Goal: Information Seeking & Learning: Compare options

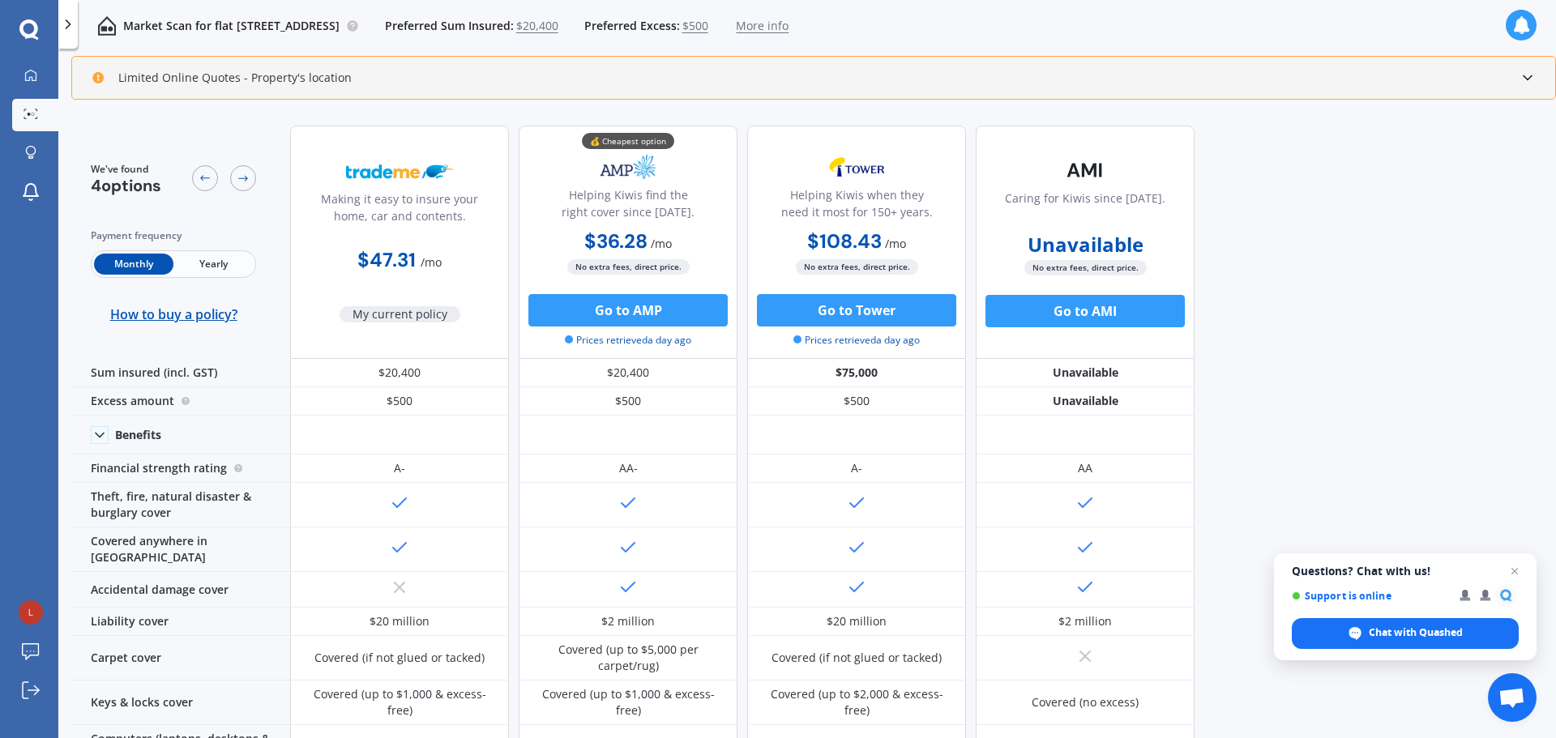
click at [1315, 391] on div "We've found 4 options Payment frequency Monthly Yearly How to buy a policy? Mak…" at bounding box center [813, 427] width 1484 height 629
click at [788, 26] on span "More info" at bounding box center [762, 26] width 53 height 16
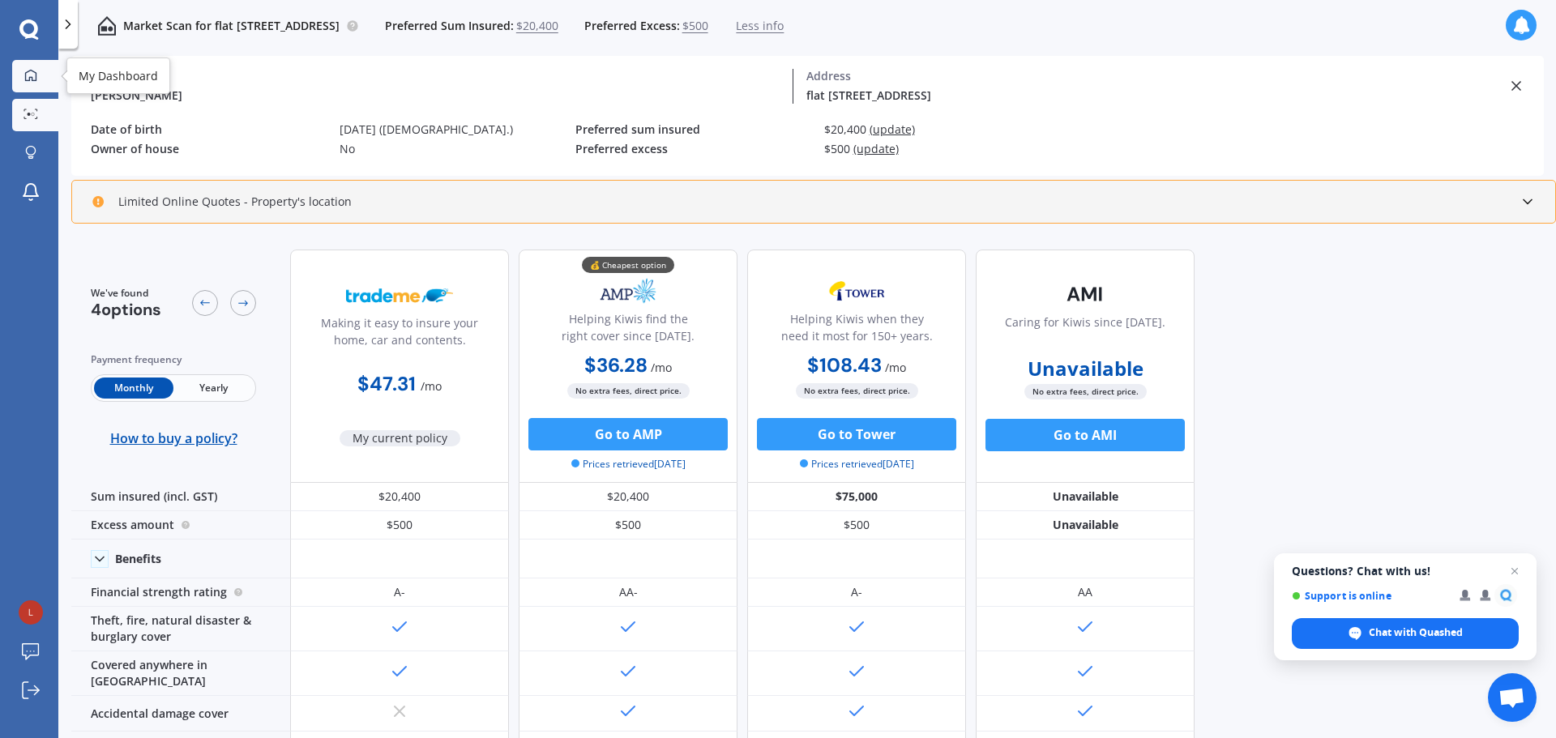
click at [27, 85] on link "My Dashboard" at bounding box center [35, 76] width 46 height 32
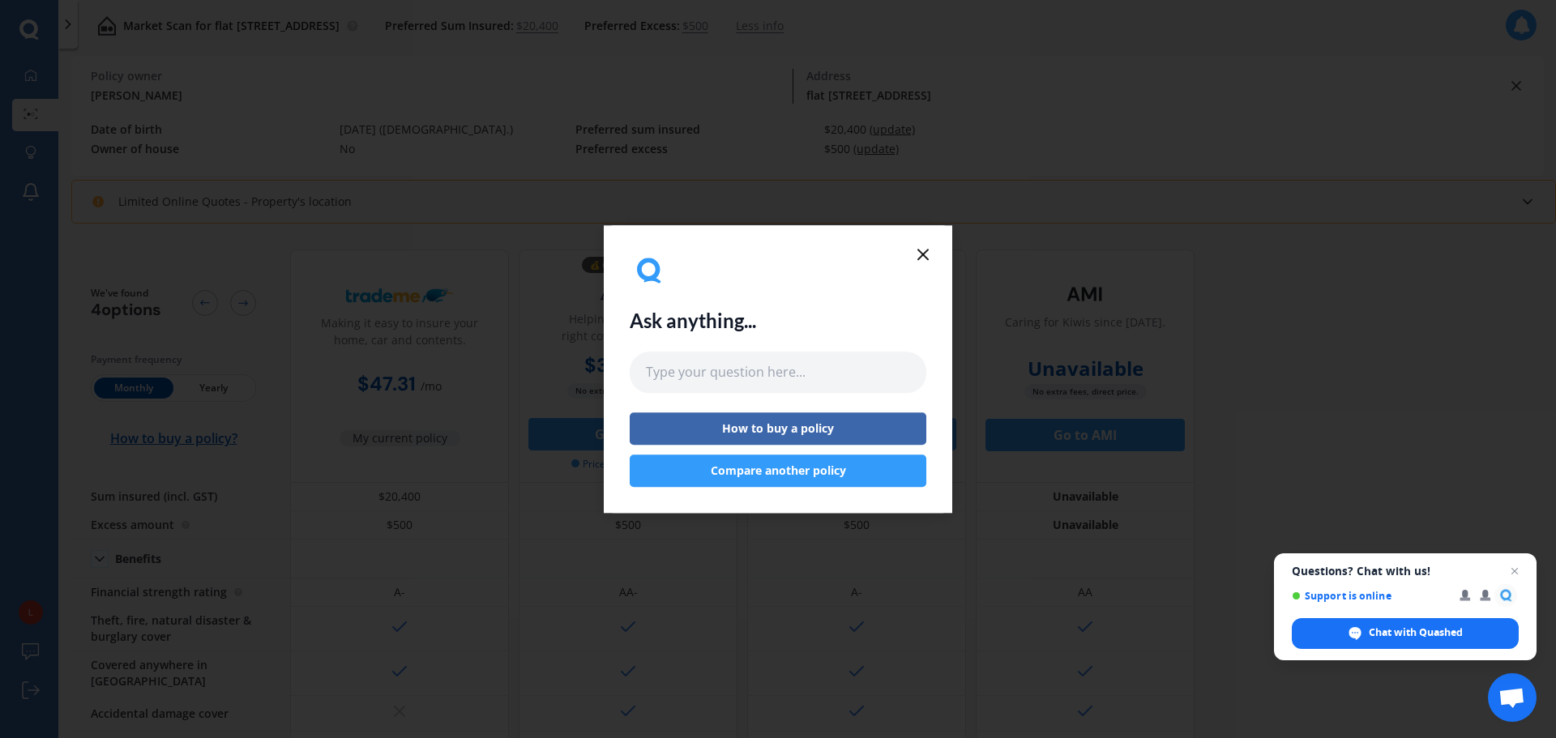
click at [916, 258] on icon at bounding box center [922, 254] width 19 height 19
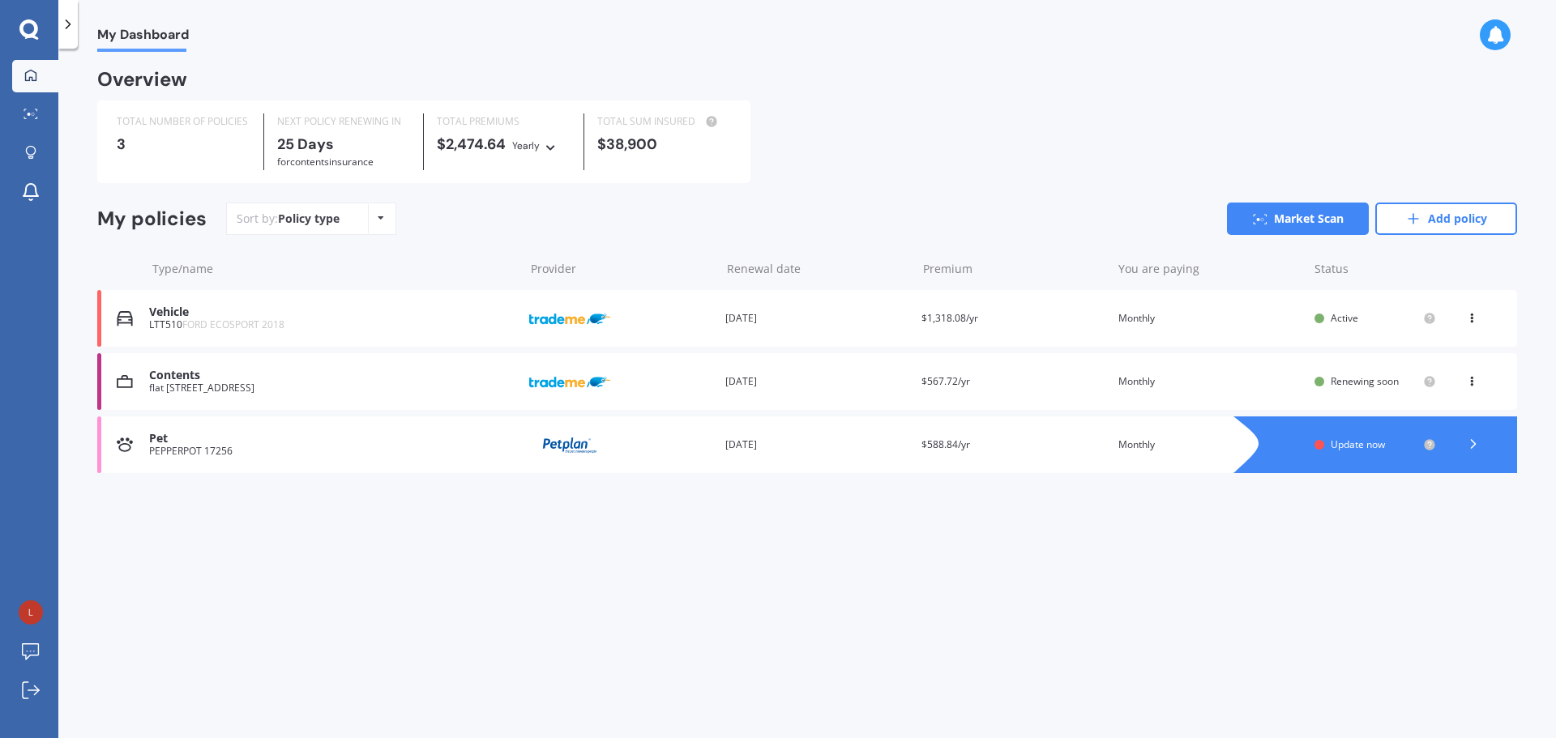
click at [1330, 446] on span "Update now" at bounding box center [1357, 445] width 54 height 14
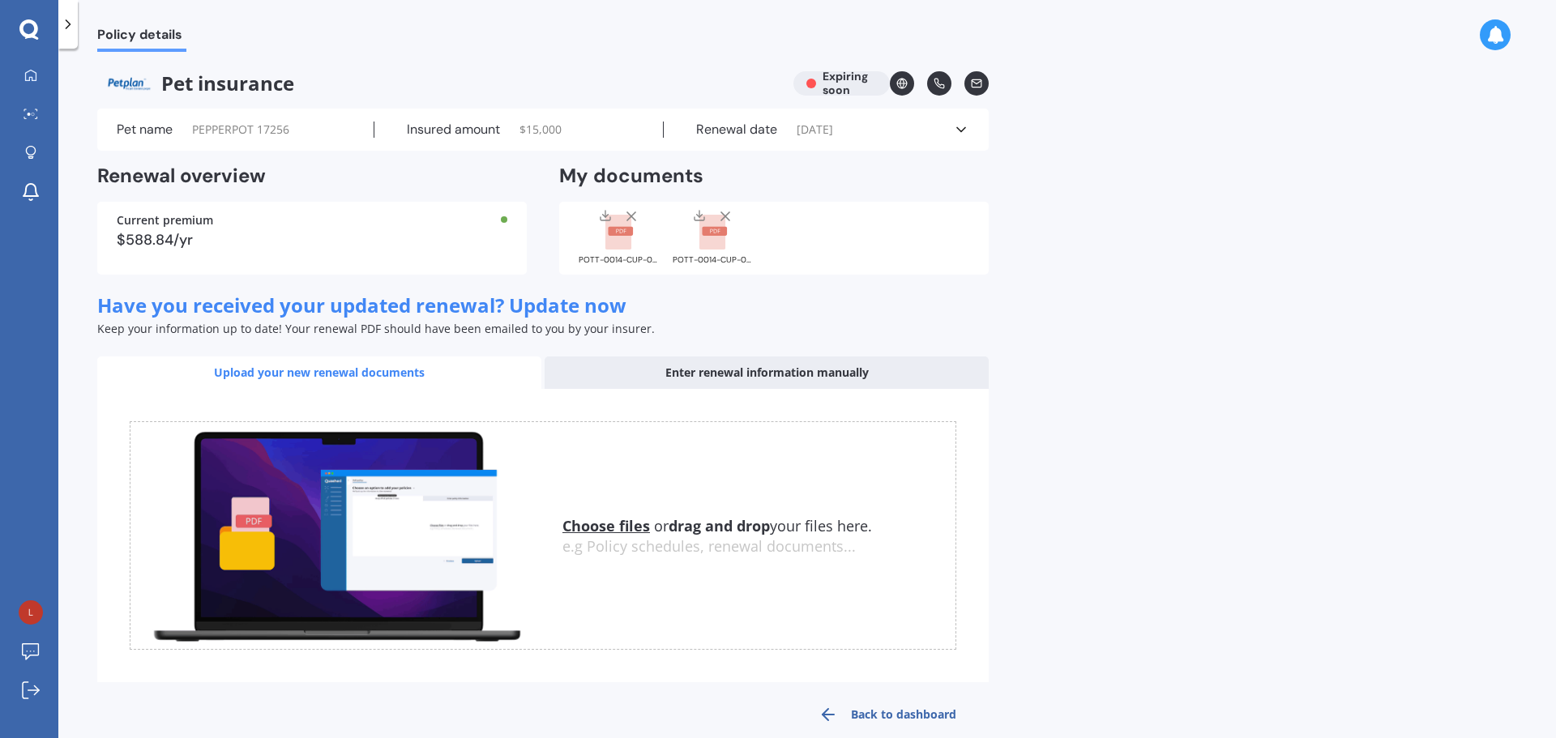
click at [775, 367] on div "Enter renewal information manually" at bounding box center [766, 373] width 444 height 32
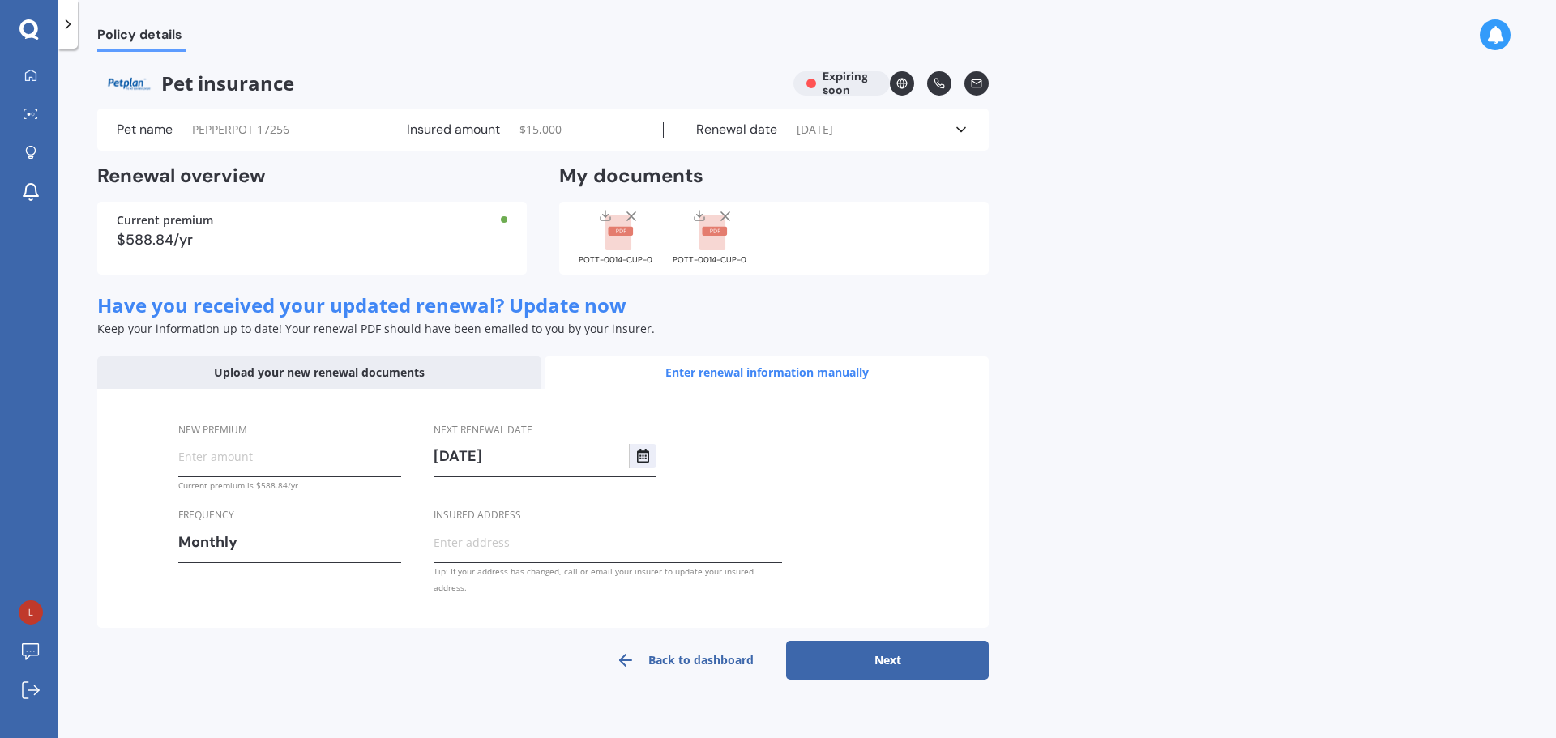
click at [252, 459] on input "New premium" at bounding box center [289, 456] width 223 height 24
type input "$52.04"
click at [490, 534] on input "Insured address" at bounding box center [607, 542] width 348 height 24
type input "FLAT [STREET_ADDRESS]"
click at [737, 452] on div "Next renewal date [DATE] Insured address [STREET_ADDRESS] Tip: If your address …" at bounding box center [607, 508] width 348 height 175
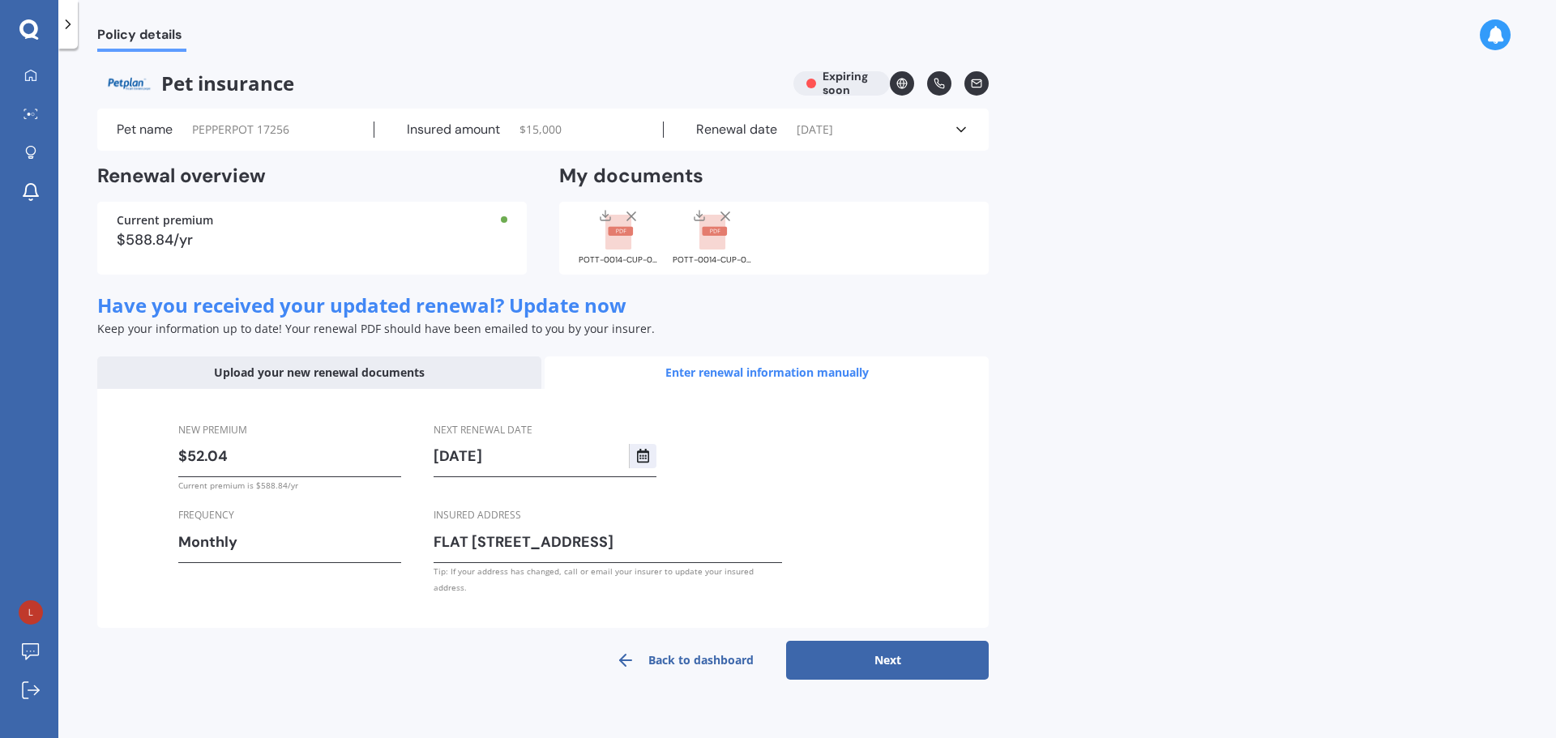
click at [865, 642] on button "Next" at bounding box center [887, 660] width 203 height 39
select select "12"
select select "11"
select select "2026"
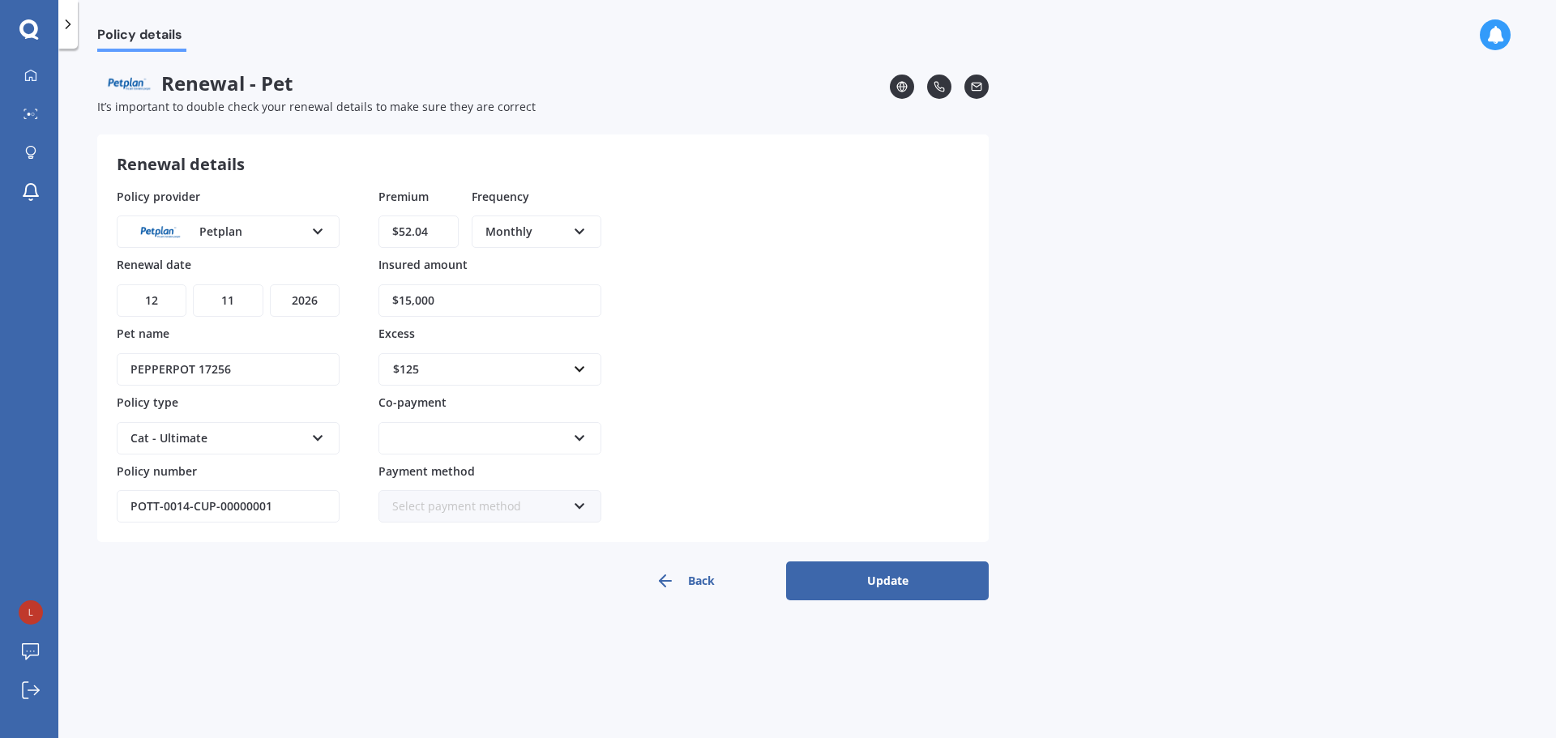
click at [924, 591] on button "Update" at bounding box center [887, 580] width 203 height 39
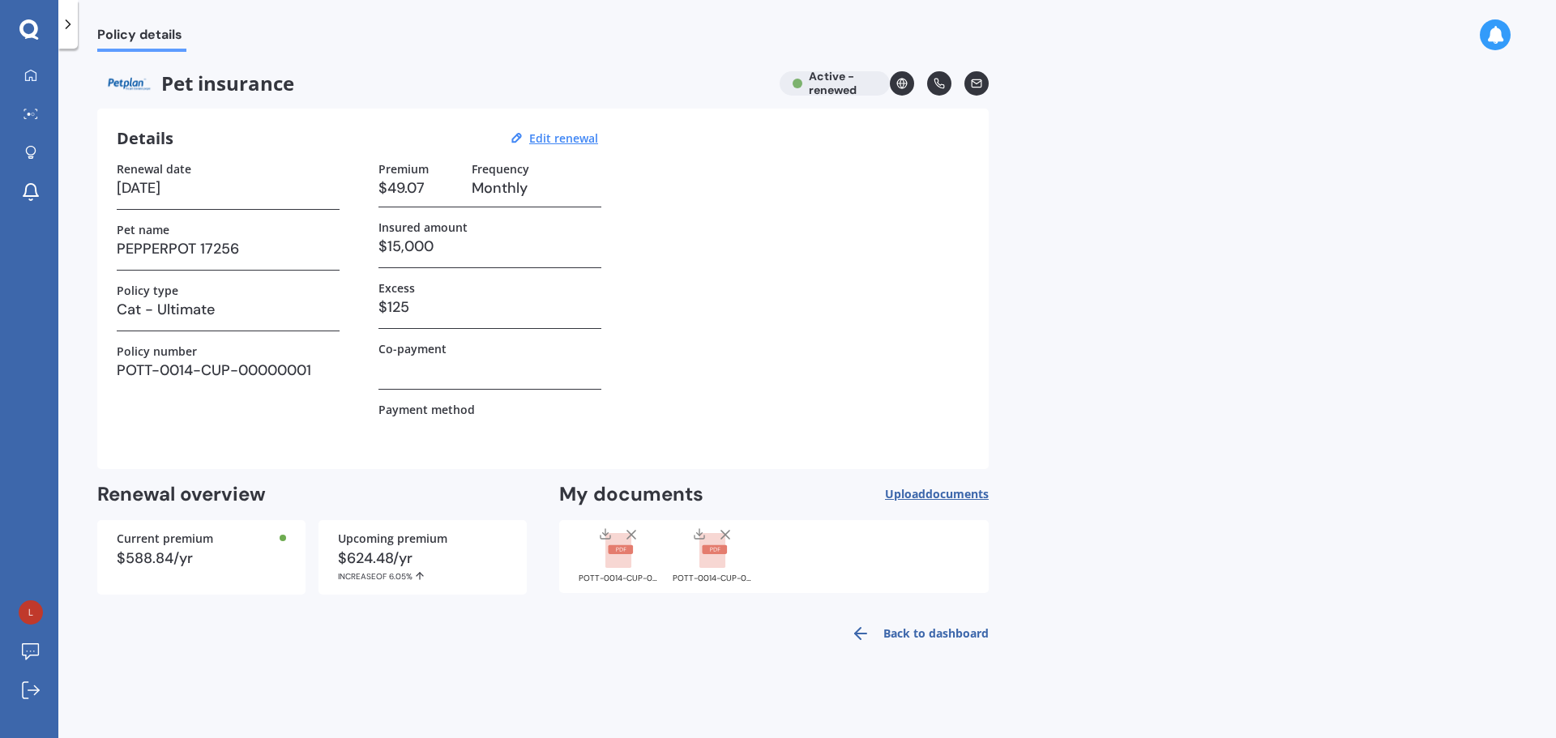
click at [972, 624] on link "Back to dashboard" at bounding box center [914, 633] width 147 height 39
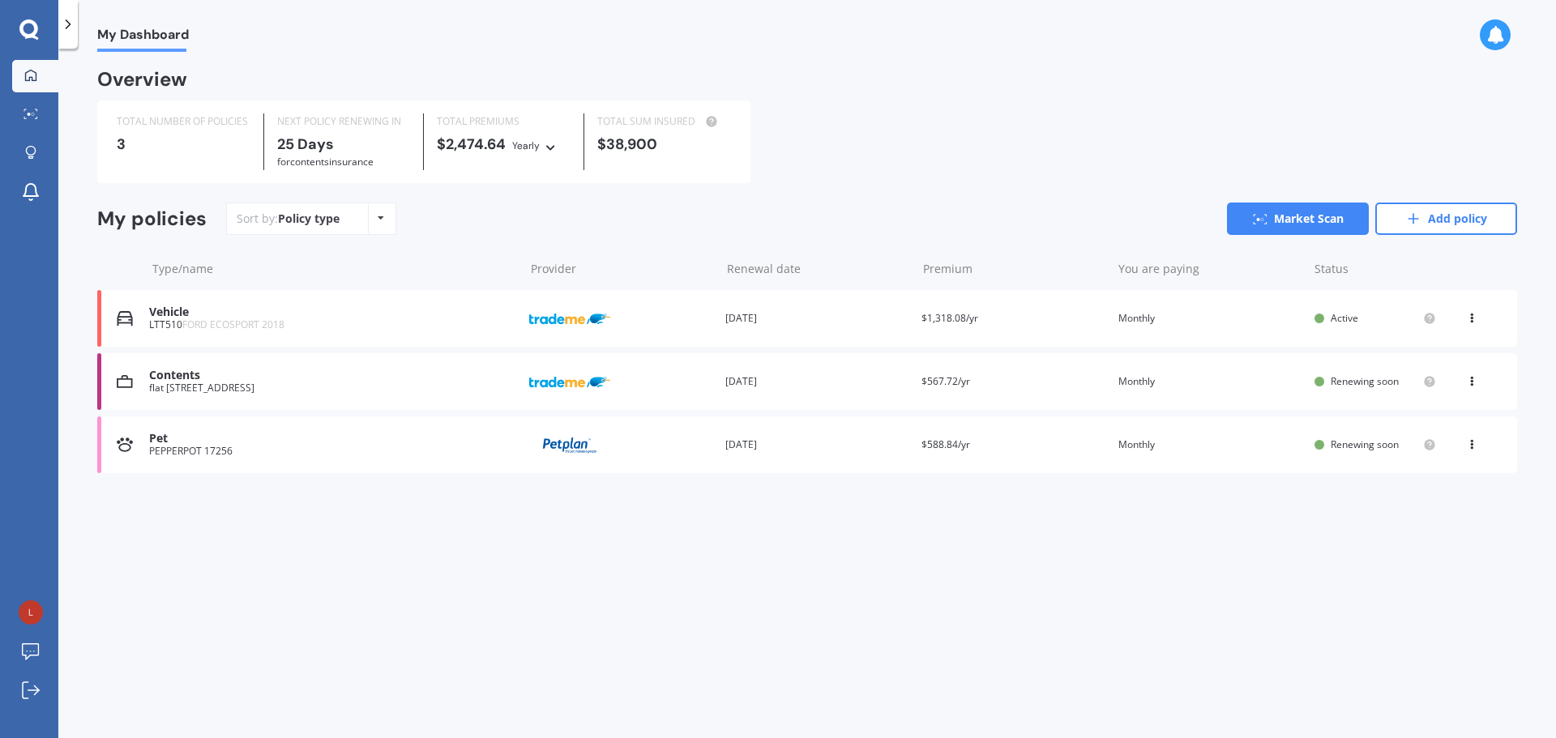
click at [1023, 453] on div "Premium $588.84/yr" at bounding box center [1012, 445] width 183 height 16
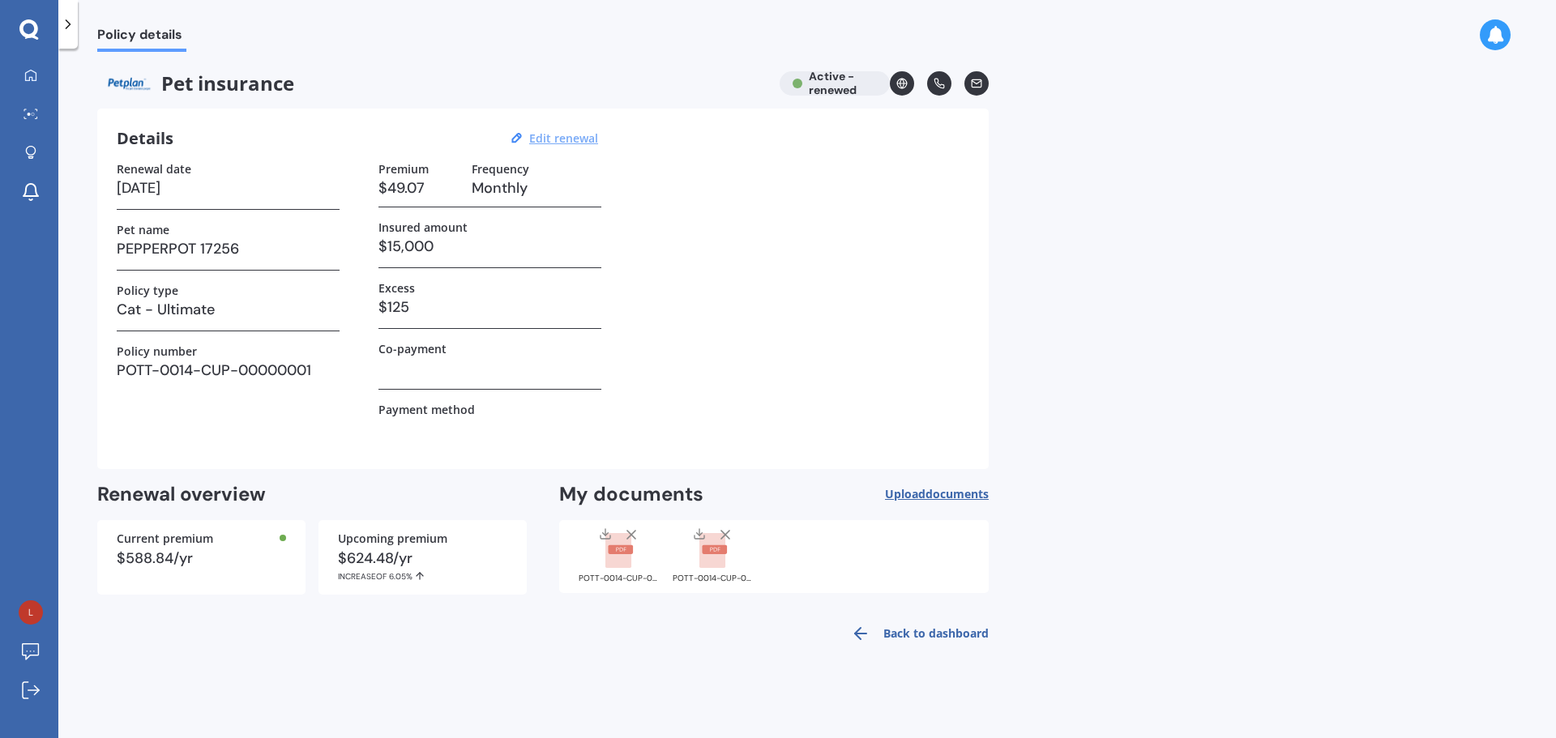
click at [564, 139] on u "Edit renewal" at bounding box center [563, 137] width 69 height 15
select select "12"
select select "11"
select select "2026"
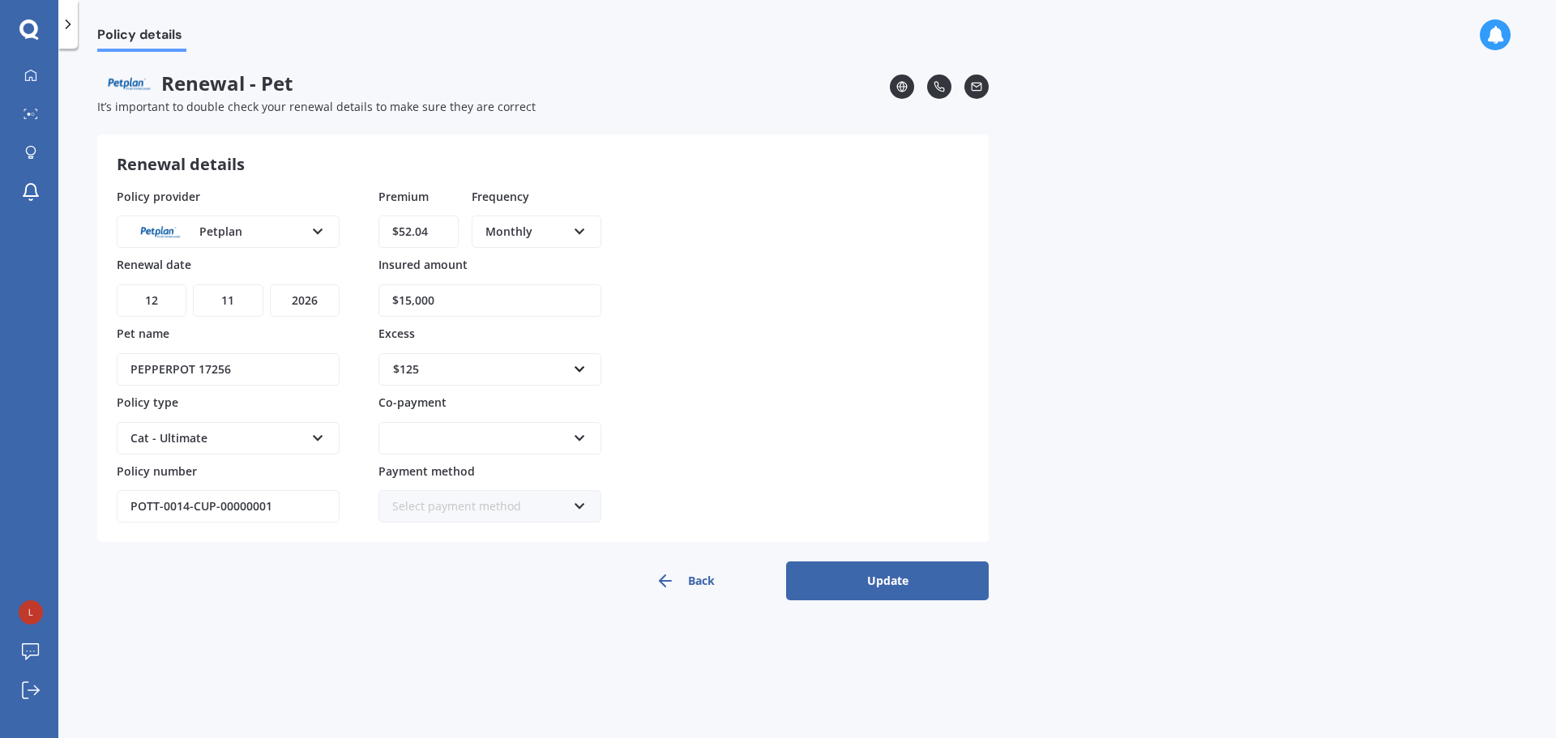
click at [884, 584] on button "Update" at bounding box center [887, 580] width 203 height 39
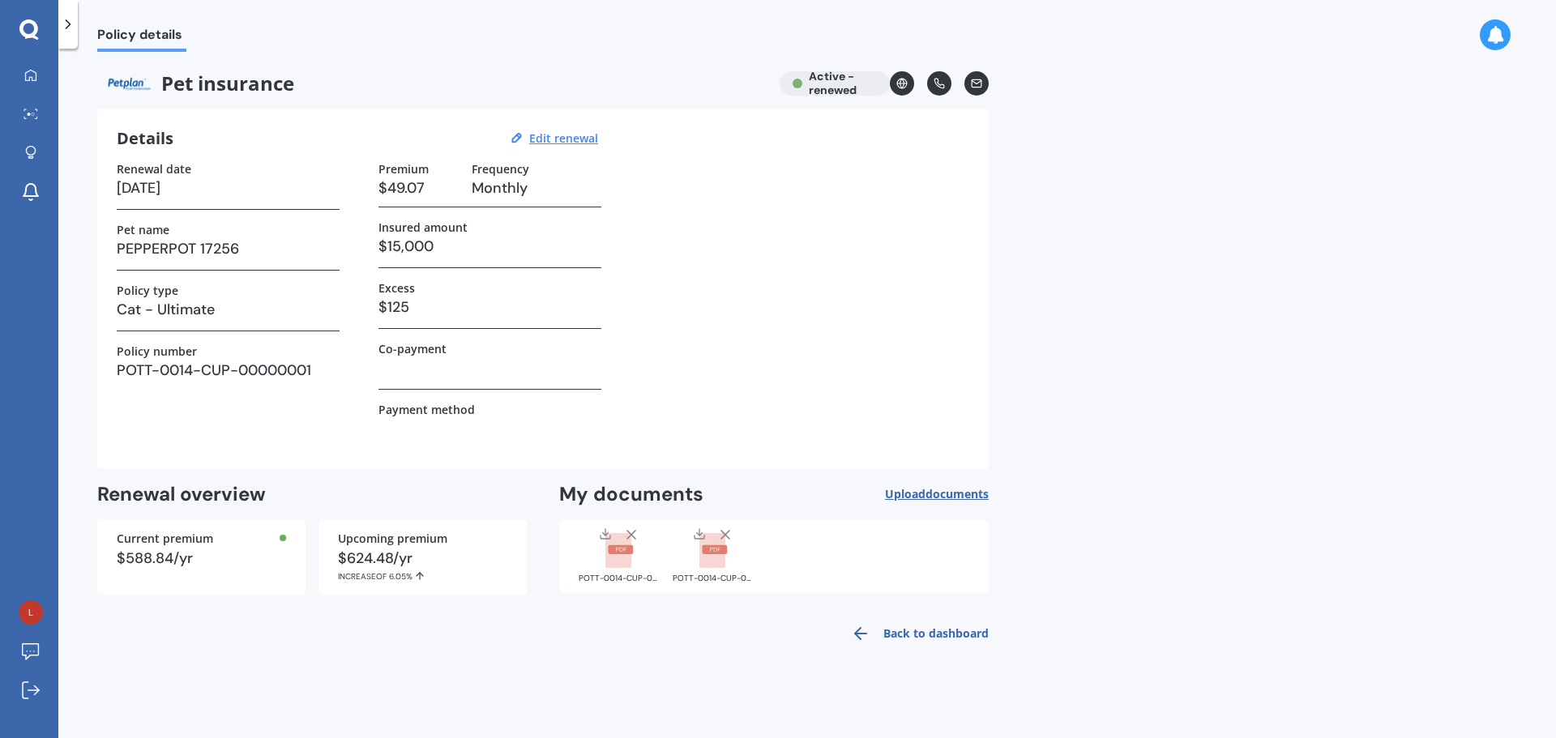
click at [920, 631] on link "Back to dashboard" at bounding box center [914, 633] width 147 height 39
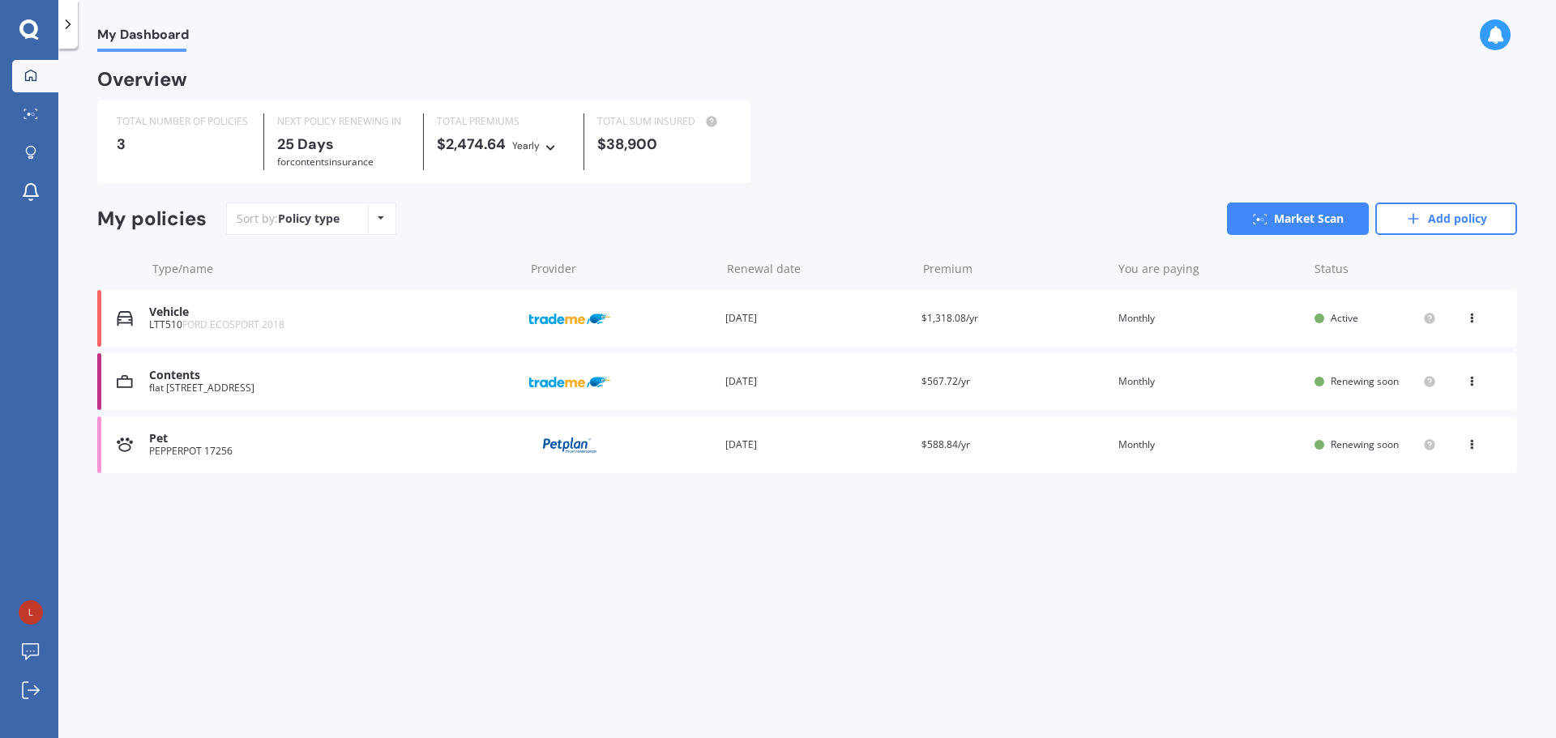
click at [1245, 316] on div "You are paying Monthly" at bounding box center [1209, 318] width 183 height 16
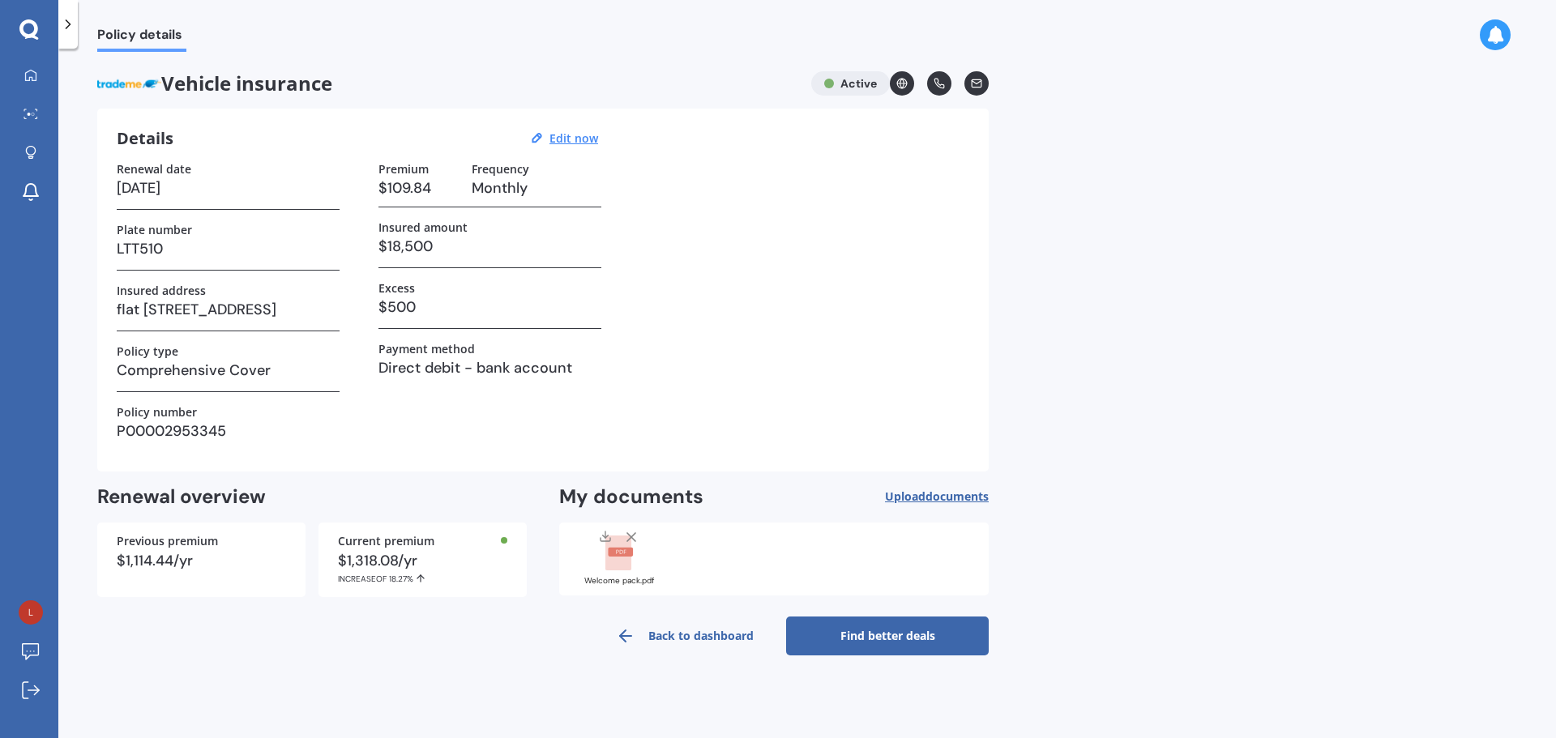
click at [865, 636] on link "Find better deals" at bounding box center [887, 636] width 203 height 39
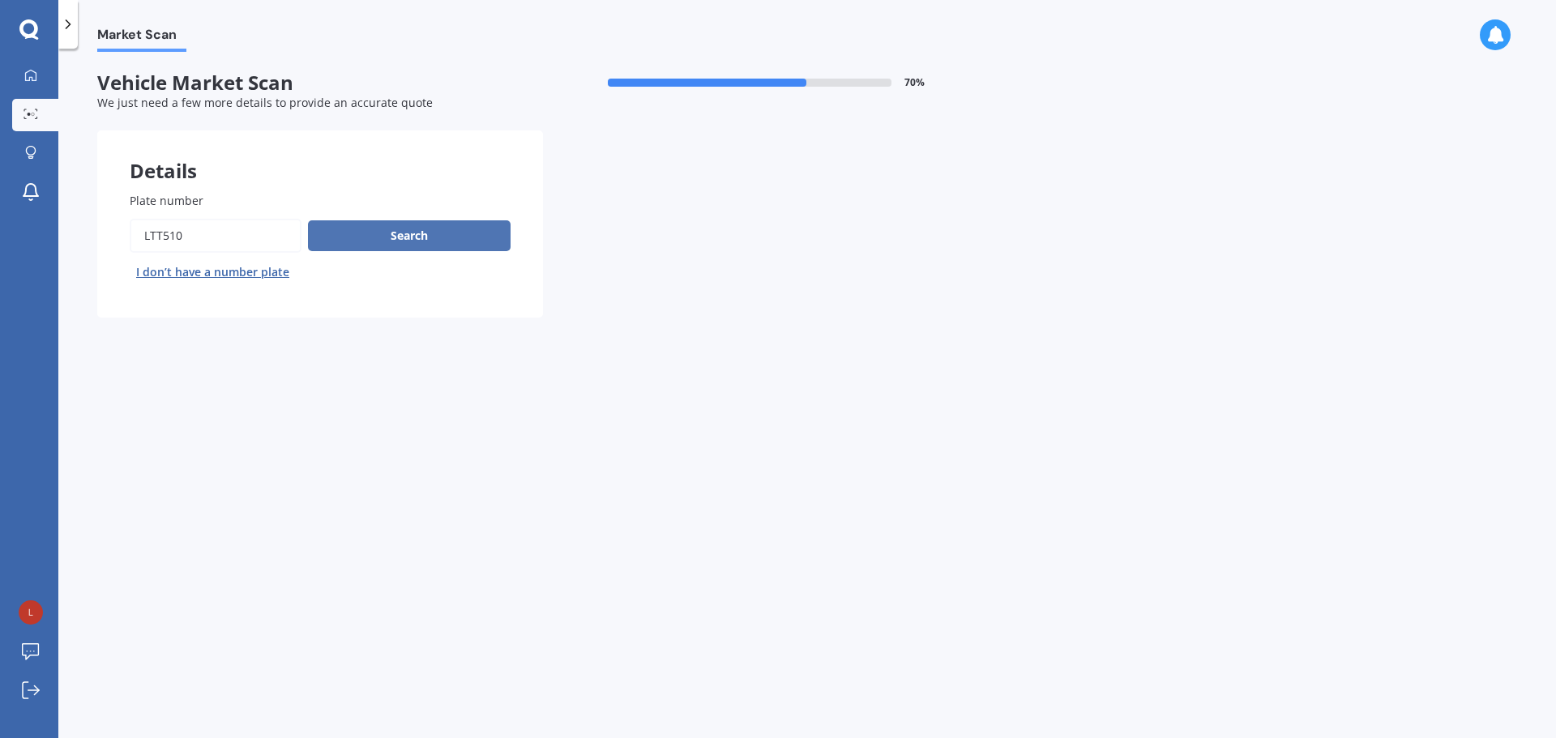
click at [404, 233] on button "Search" at bounding box center [409, 235] width 203 height 31
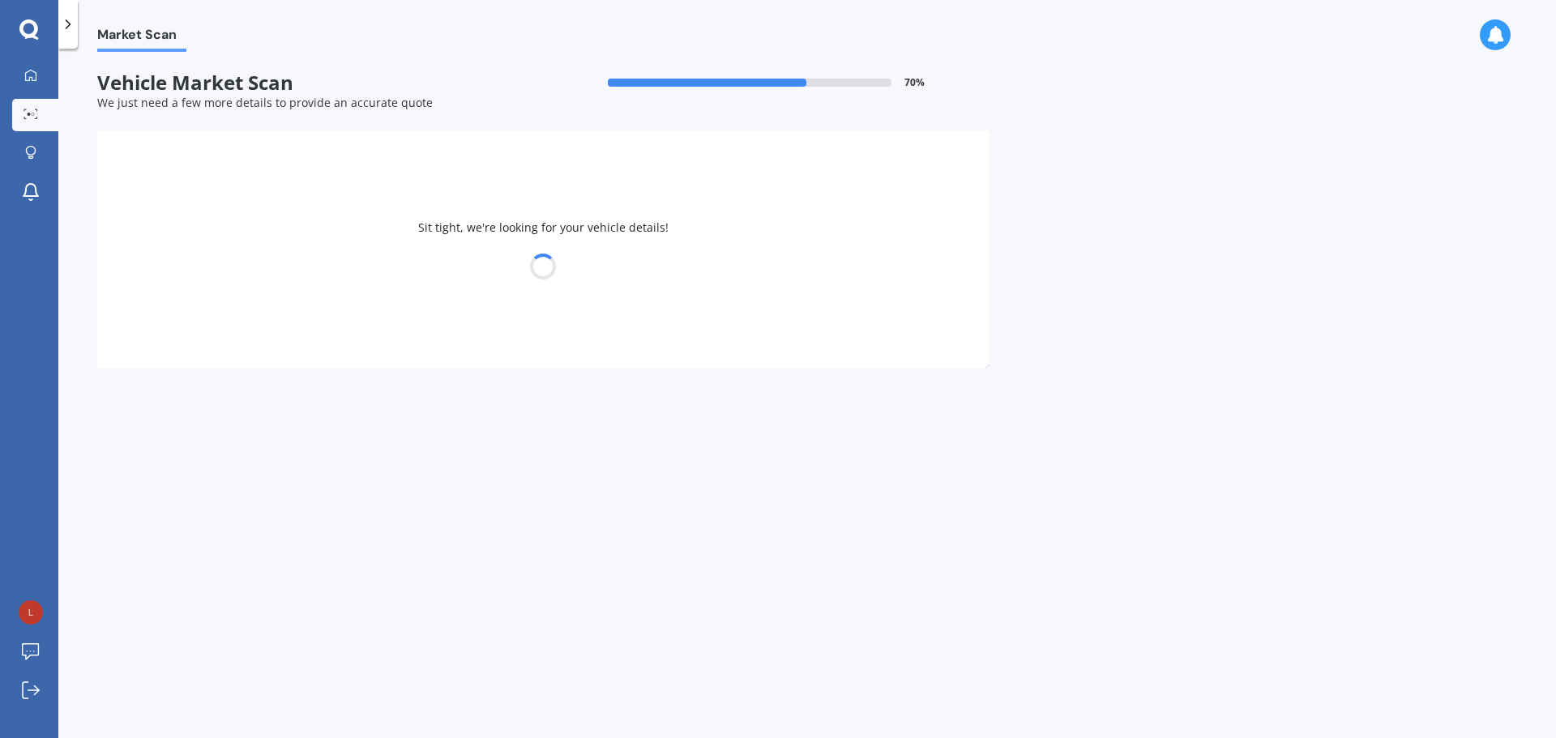
select select "FORD"
select select "ECOSPORT"
select select "07"
select select "10"
select select "1987"
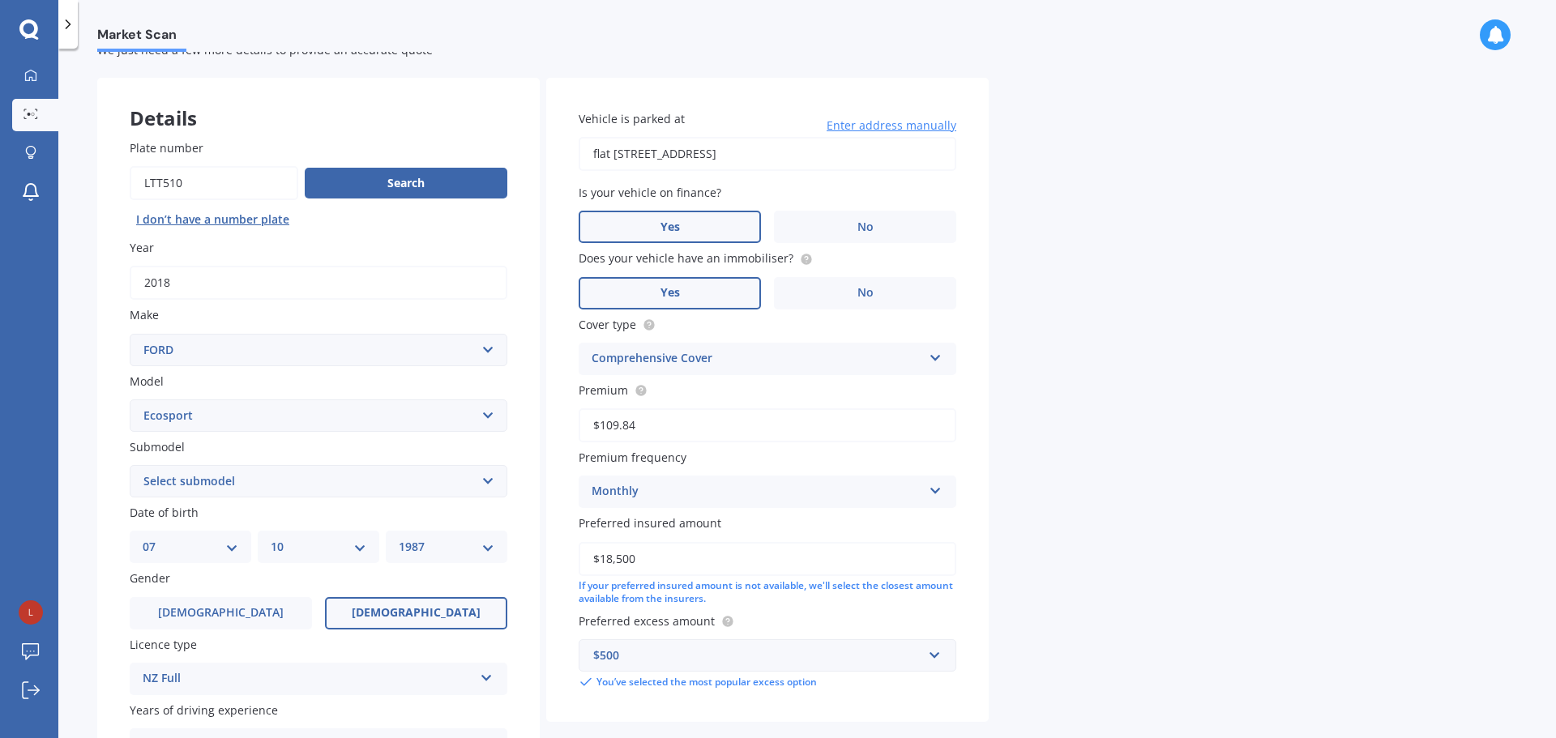
scroll to position [81, 0]
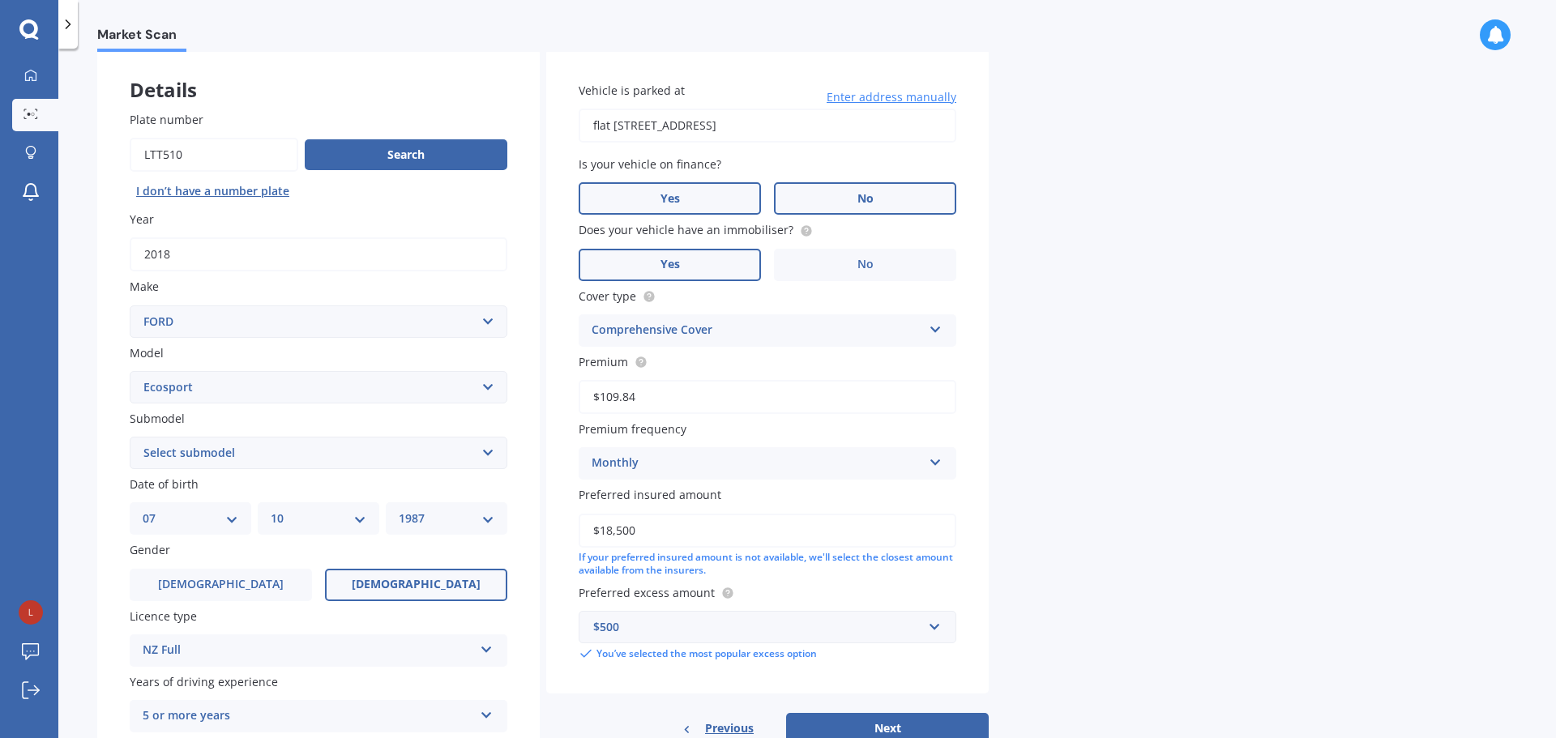
click at [848, 206] on label "No" at bounding box center [865, 198] width 182 height 32
click at [0, 0] on input "No" at bounding box center [0, 0] width 0 height 0
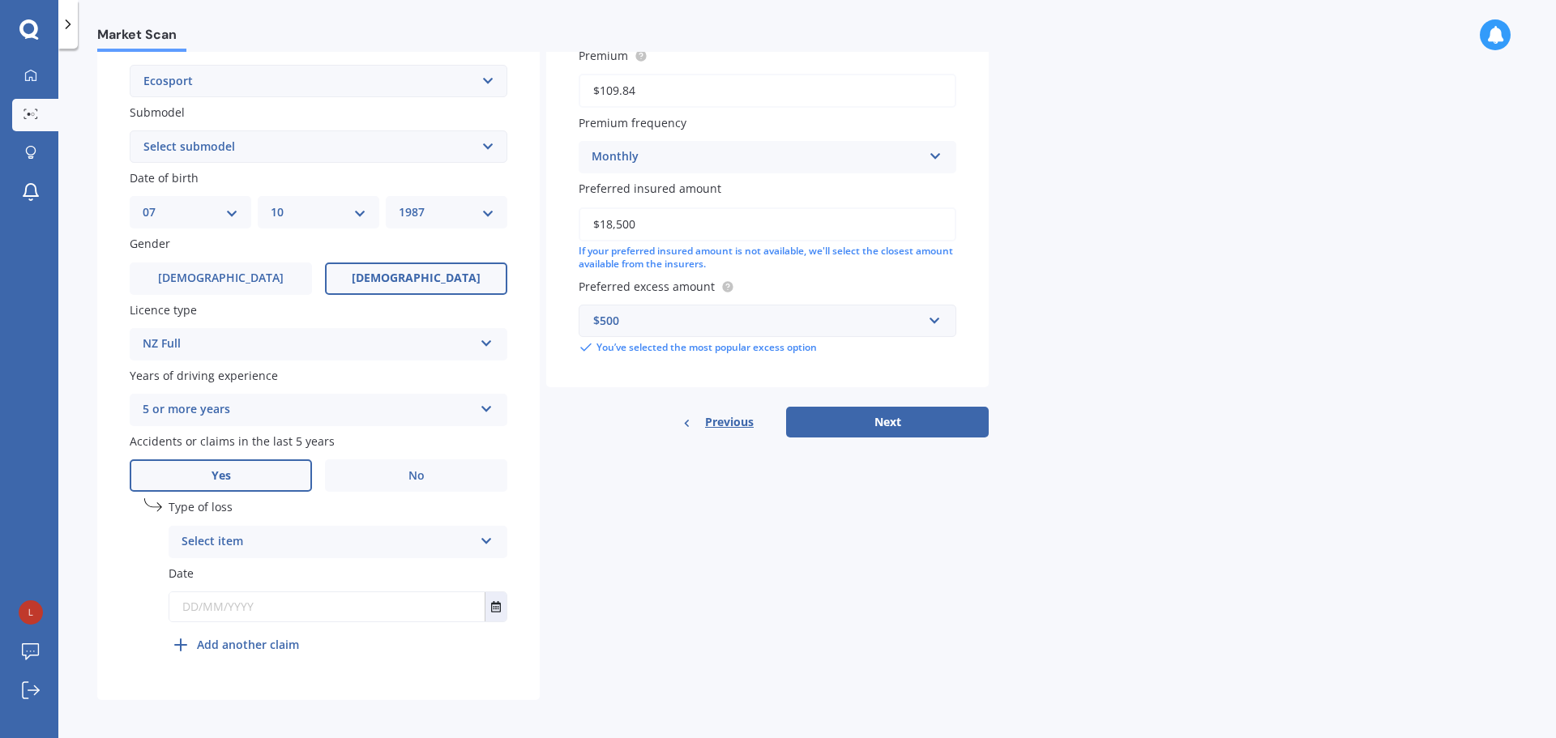
scroll to position [391, 0]
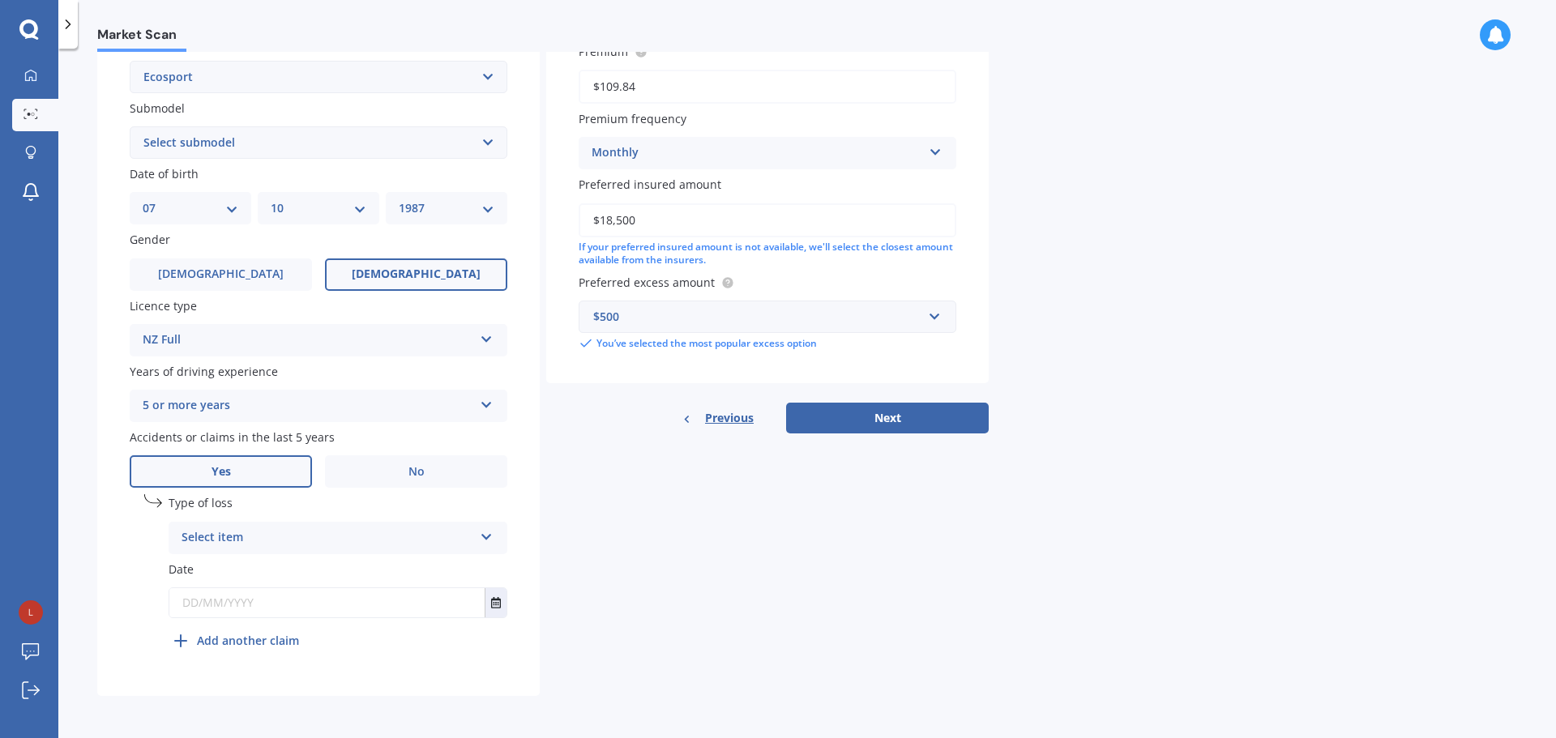
click at [386, 537] on div "Select item" at bounding box center [327, 537] width 292 height 19
click at [331, 591] on div "Not at fault accident" at bounding box center [337, 598] width 337 height 29
click at [494, 604] on icon "Select date" at bounding box center [496, 602] width 10 height 11
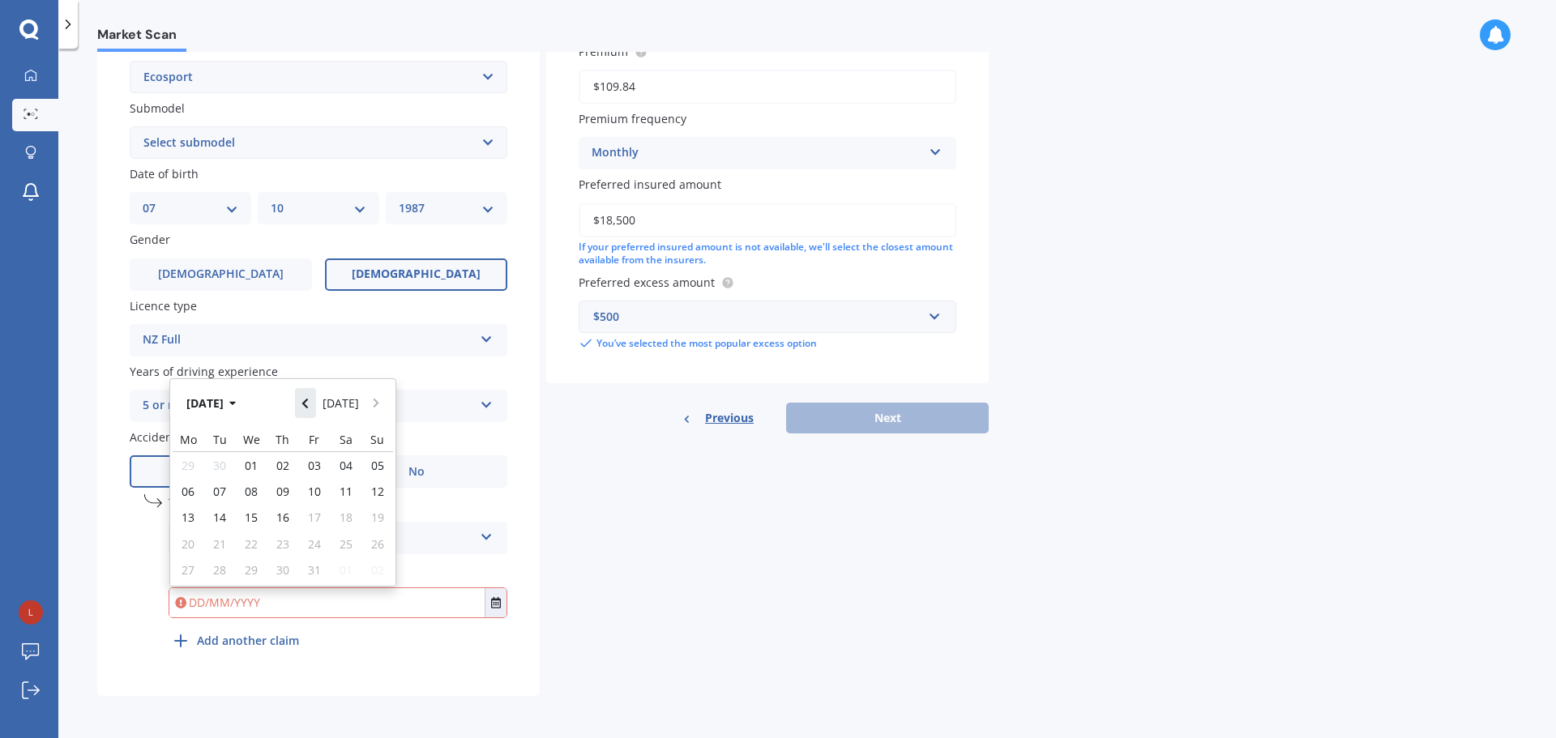
click at [309, 410] on button "Navigate back" at bounding box center [305, 402] width 21 height 29
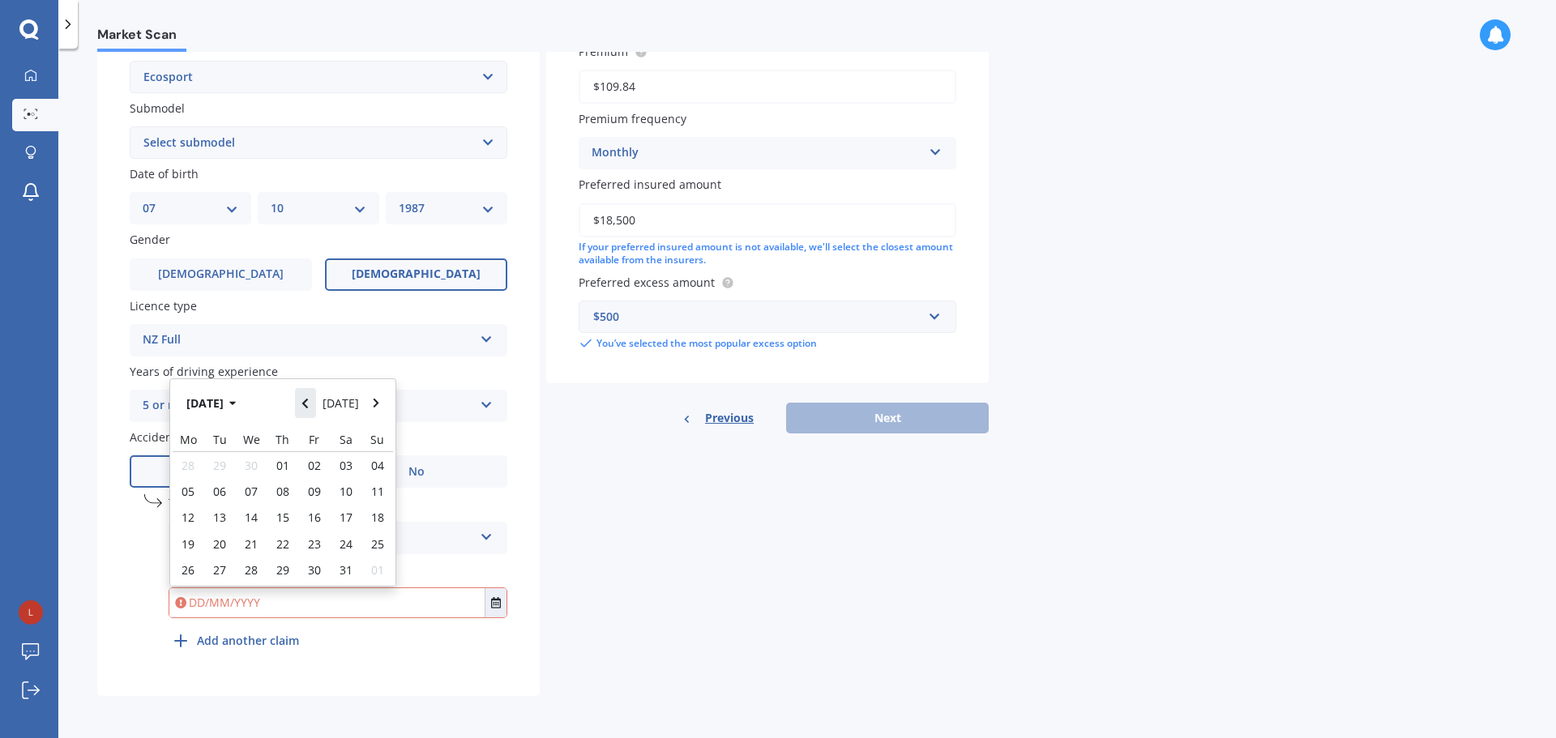
click at [309, 410] on button "Navigate back" at bounding box center [305, 402] width 21 height 29
click at [309, 410] on button "Navigate back" at bounding box center [305, 397] width 21 height 29
click at [309, 410] on button "Navigate back" at bounding box center [305, 402] width 21 height 29
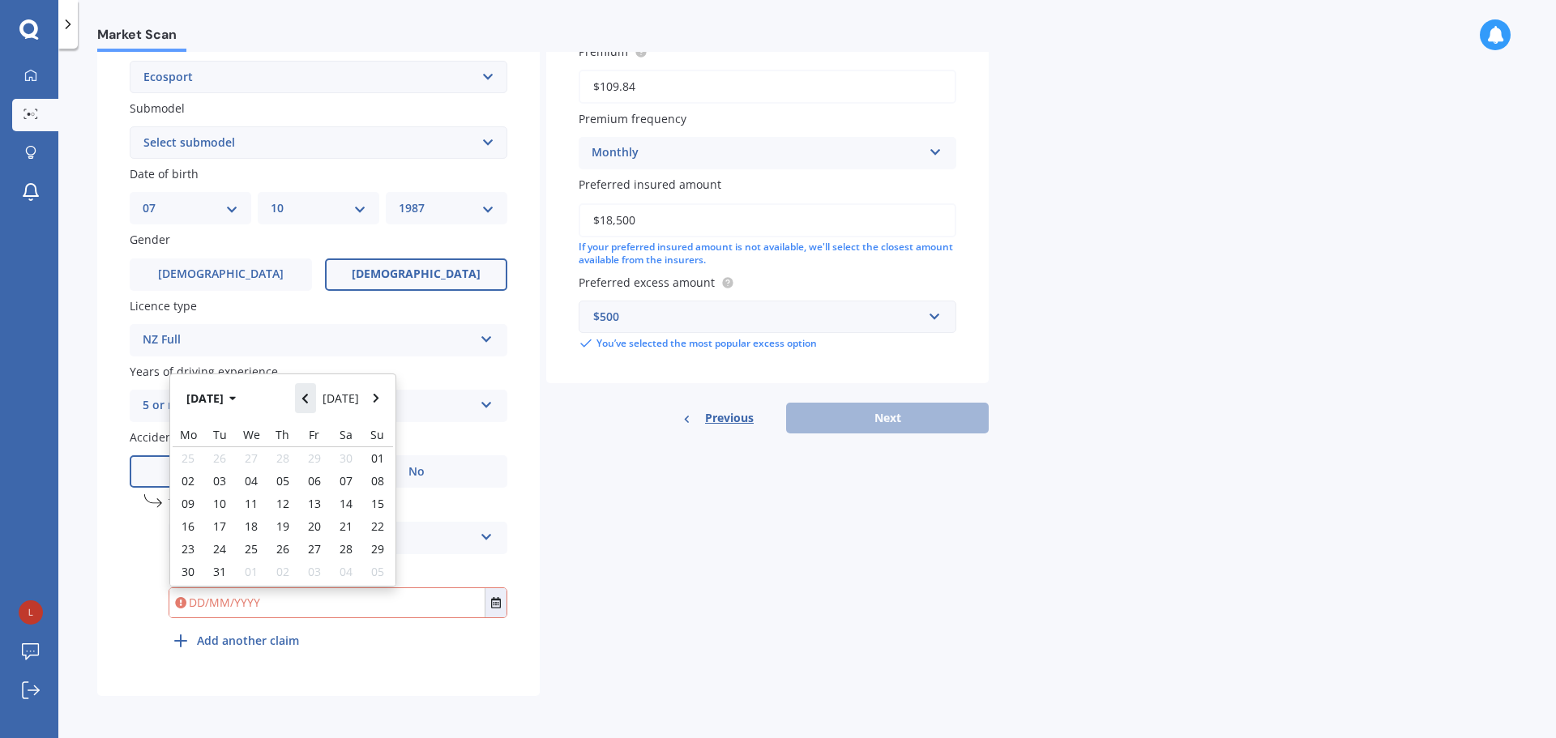
click at [309, 410] on button "Navigate back" at bounding box center [305, 397] width 21 height 29
click at [309, 410] on button "Navigate back" at bounding box center [305, 402] width 21 height 29
click at [309, 410] on button "Navigate back" at bounding box center [305, 397] width 21 height 29
click at [309, 410] on button "Navigate back" at bounding box center [305, 402] width 21 height 29
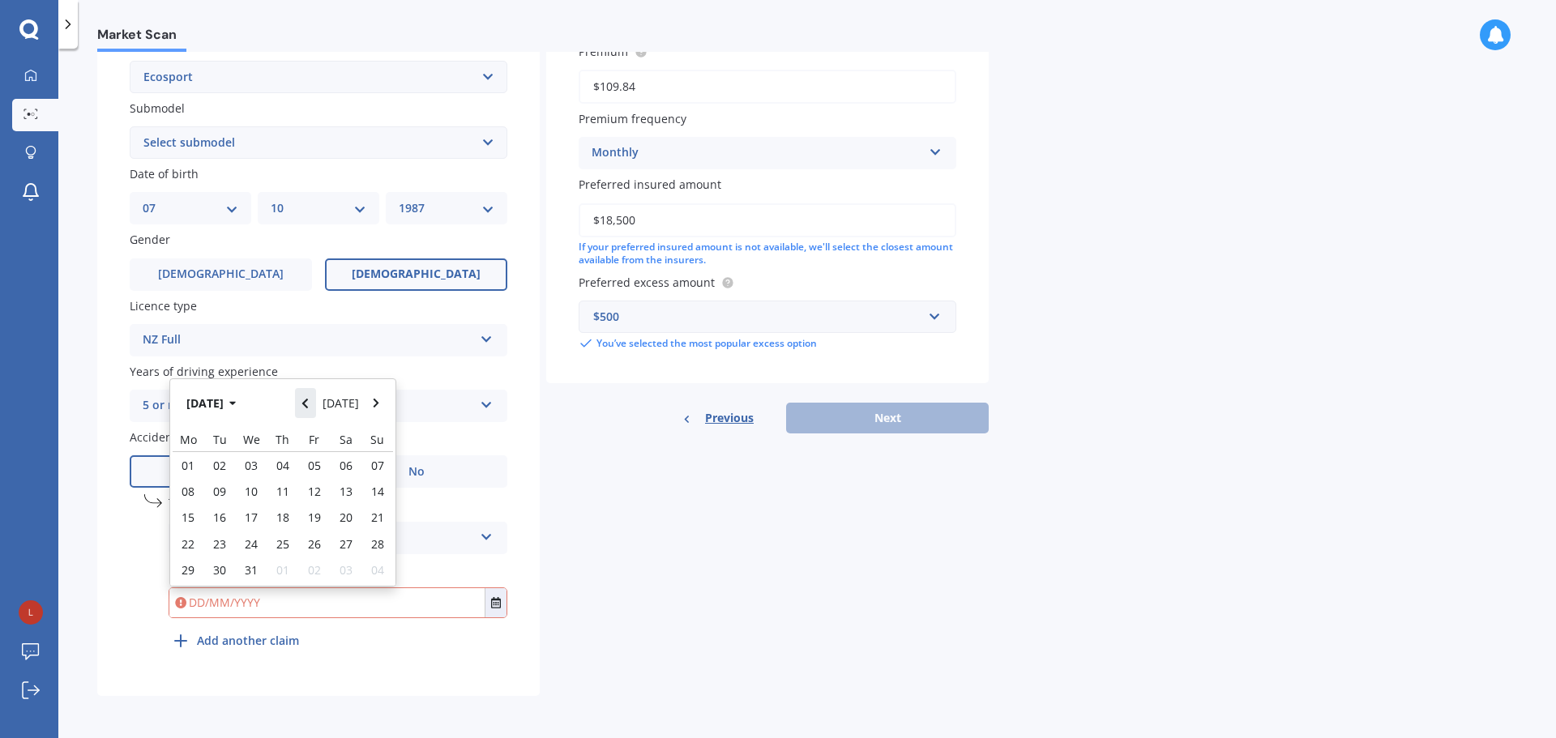
click at [309, 410] on button "Navigate back" at bounding box center [305, 402] width 21 height 29
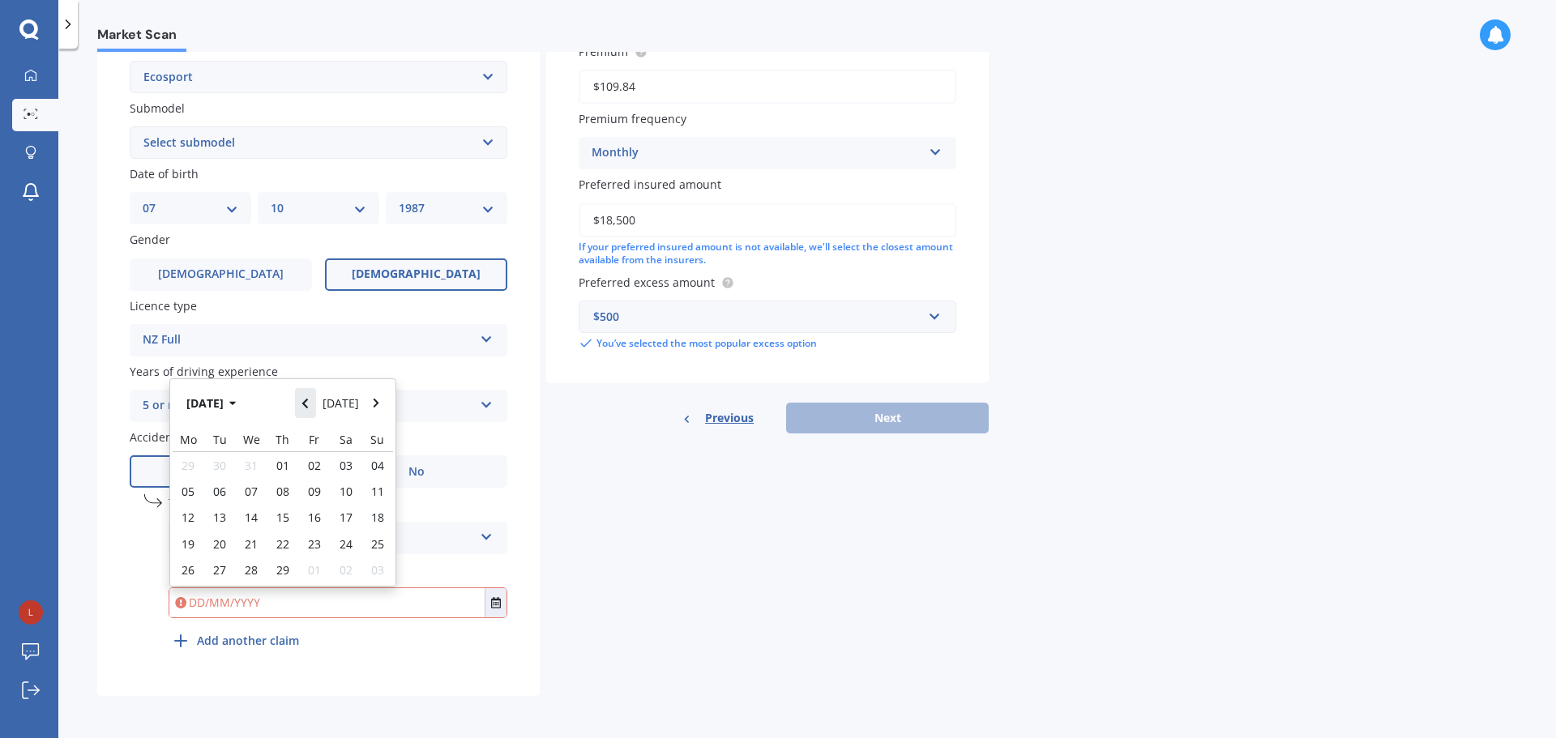
click at [309, 410] on button "Navigate back" at bounding box center [305, 402] width 21 height 29
click at [309, 410] on button "Navigate back" at bounding box center [305, 397] width 21 height 29
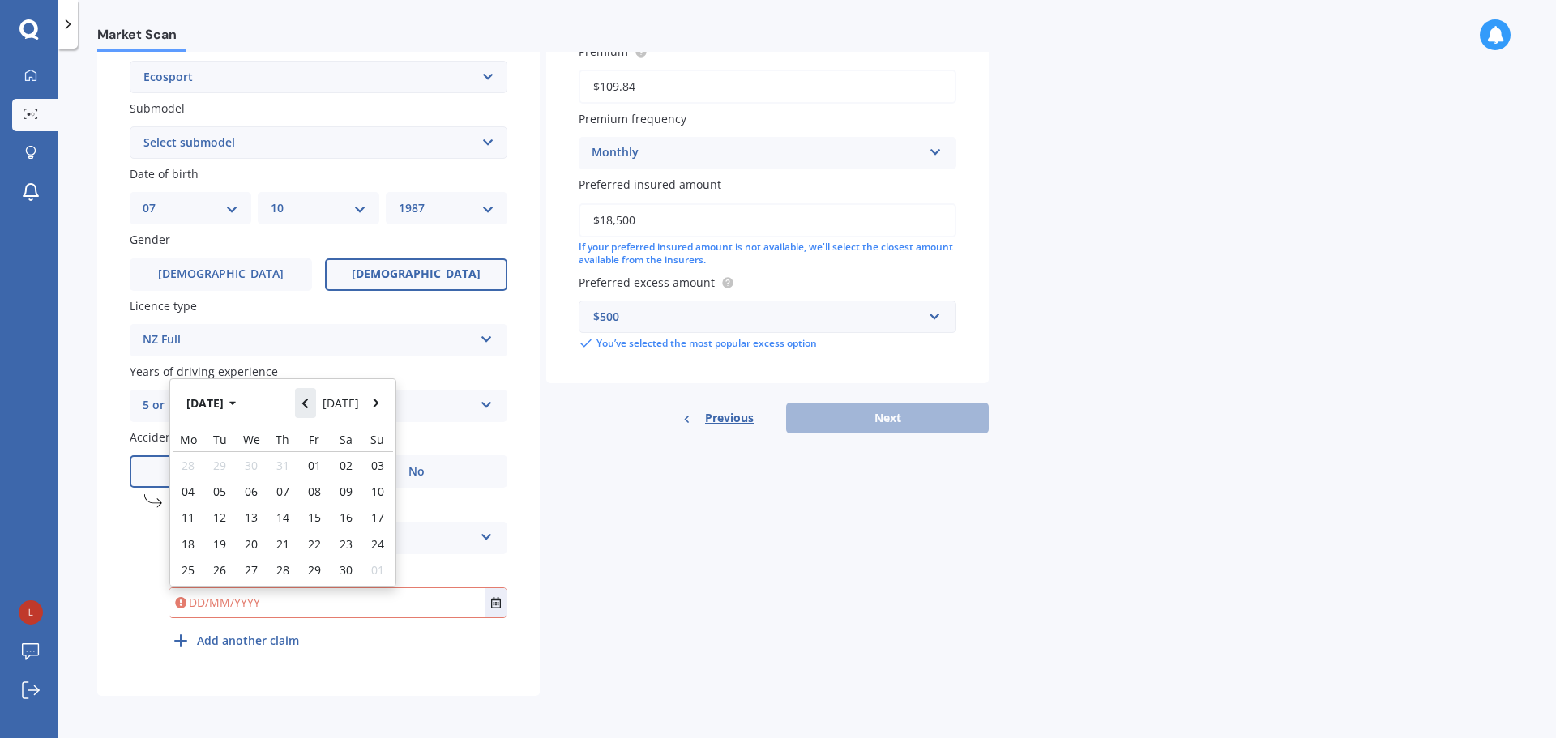
click at [309, 410] on button "Navigate back" at bounding box center [305, 402] width 21 height 29
click at [226, 465] on span "01" at bounding box center [219, 465] width 13 height 15
type input "[DATE]"
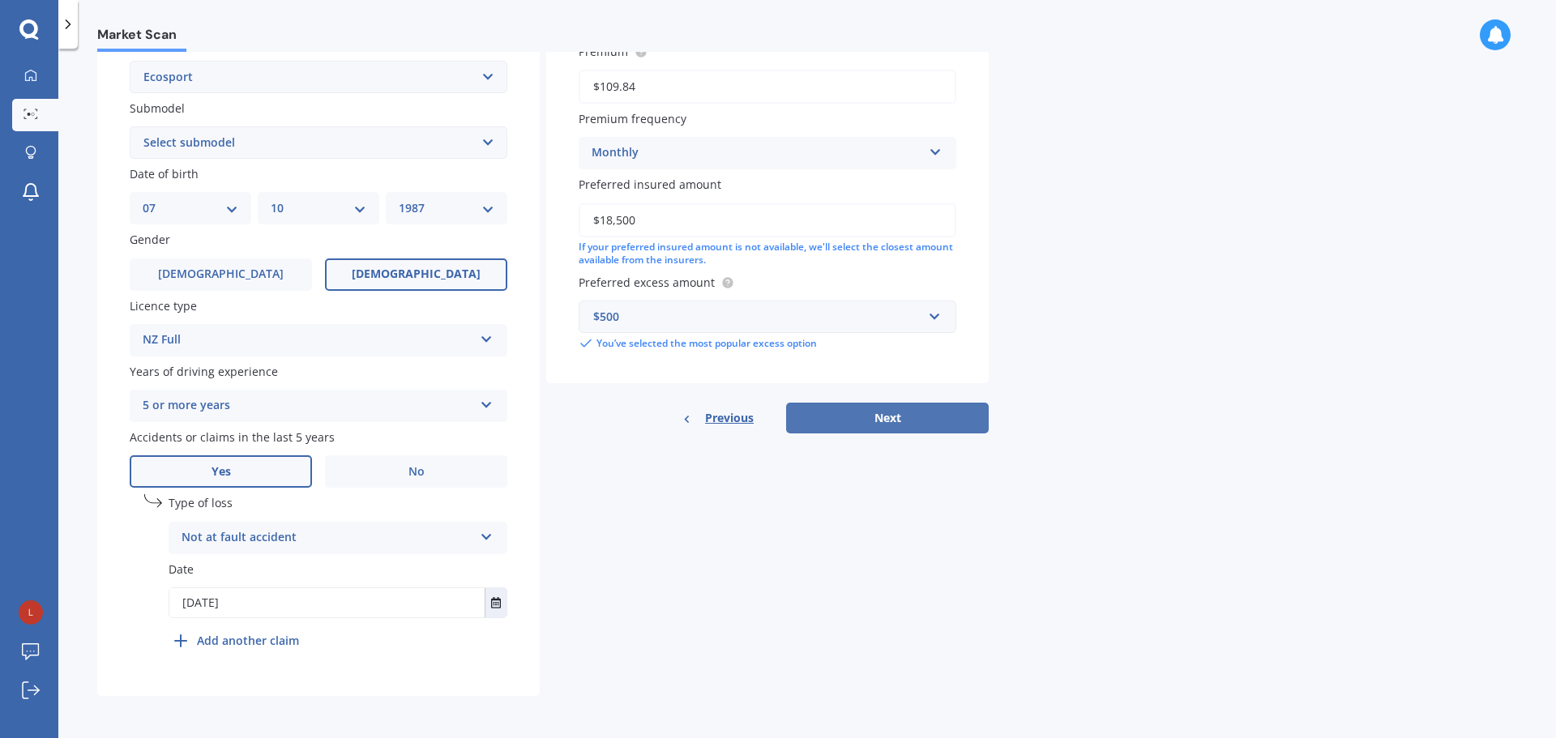
click at [860, 417] on button "Next" at bounding box center [887, 418] width 203 height 31
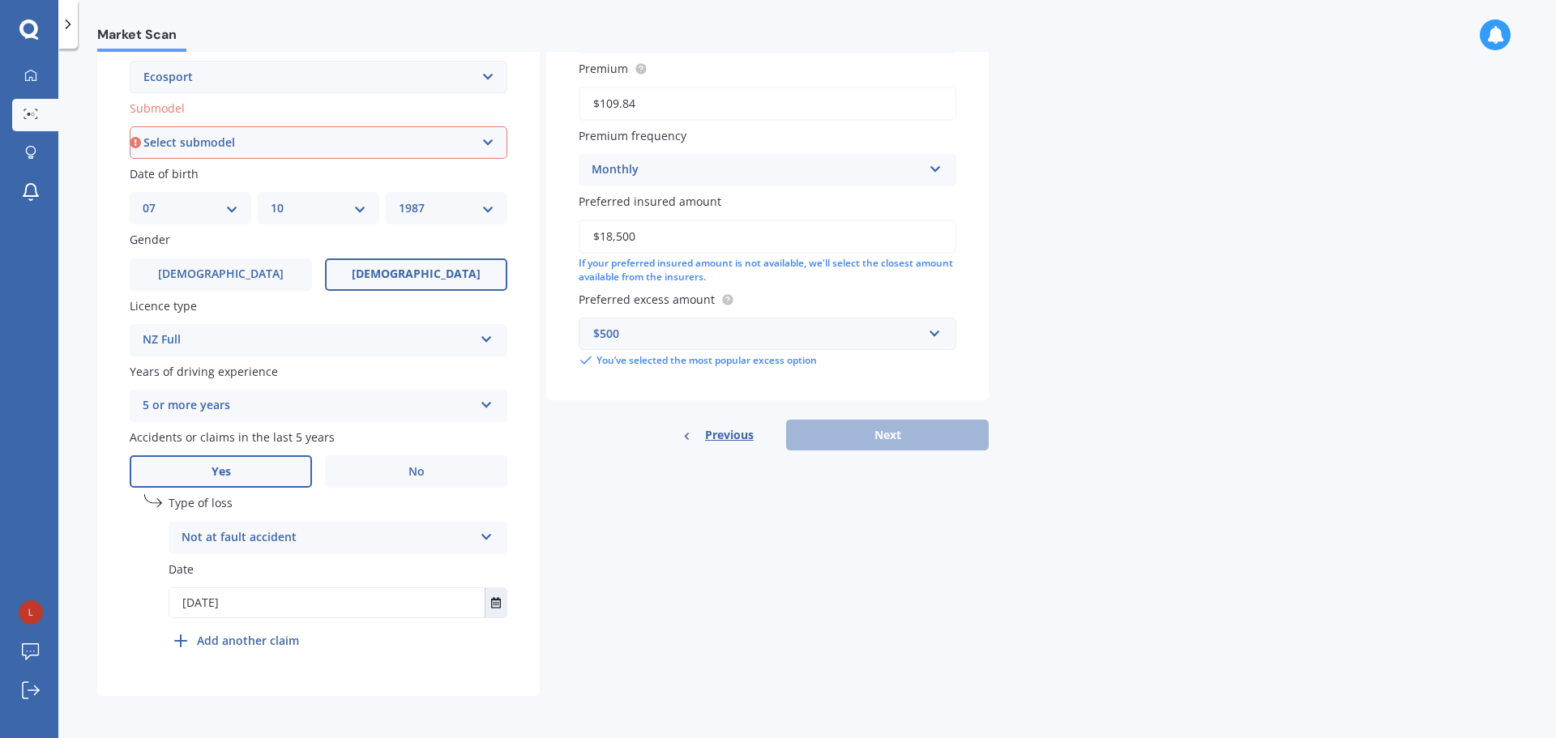
click at [224, 144] on select "Select submodel Titanium Diesel Titanium Petrol Trend Diesel Trend Petrol Turbo" at bounding box center [319, 142] width 378 height 32
select select "TREND PETROL"
click at [130, 126] on select "Select submodel Titanium Diesel Titanium Petrol Trend Diesel Trend Petrol Turbo" at bounding box center [319, 142] width 378 height 32
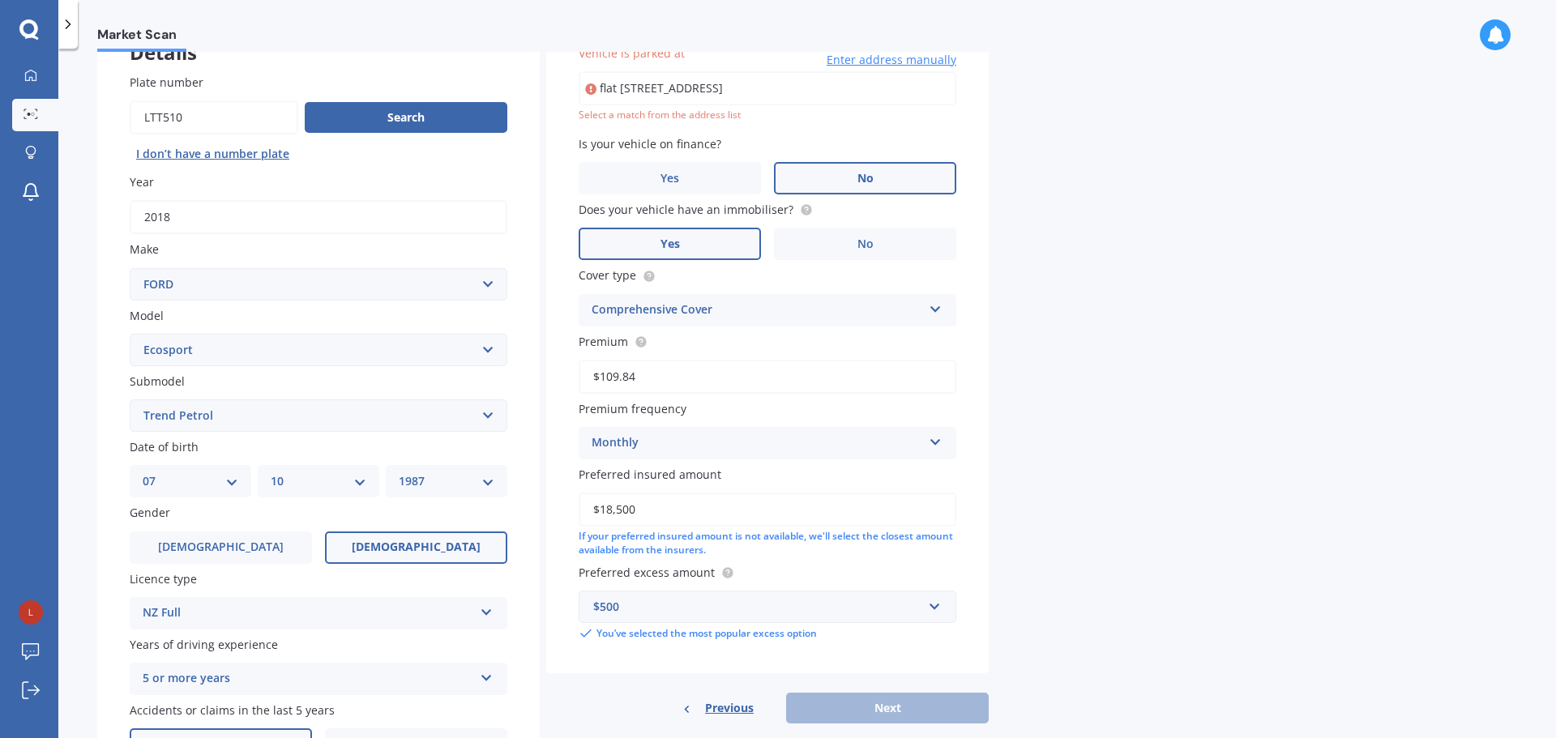
scroll to position [111, 0]
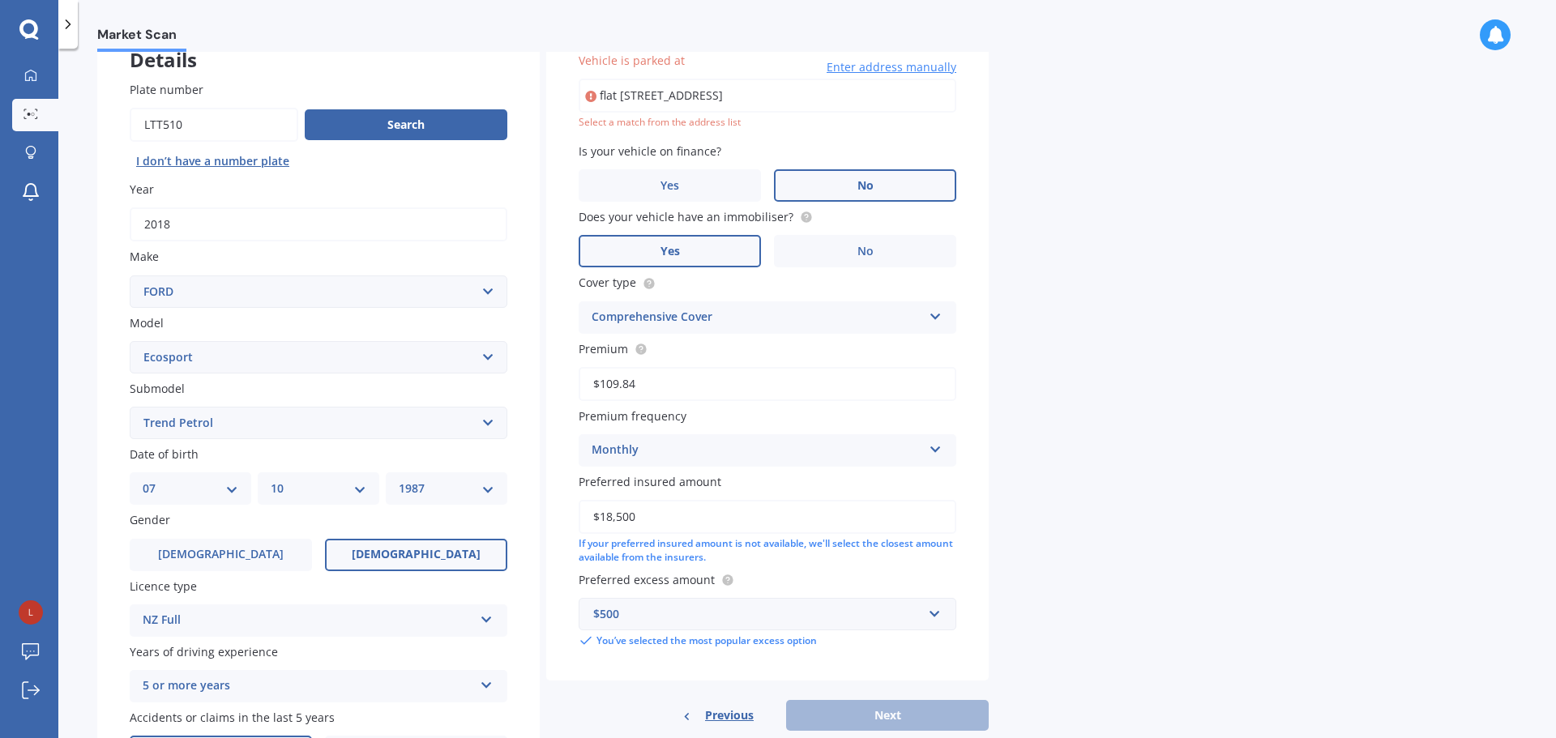
type input "flat [STREET_ADDRESS]"
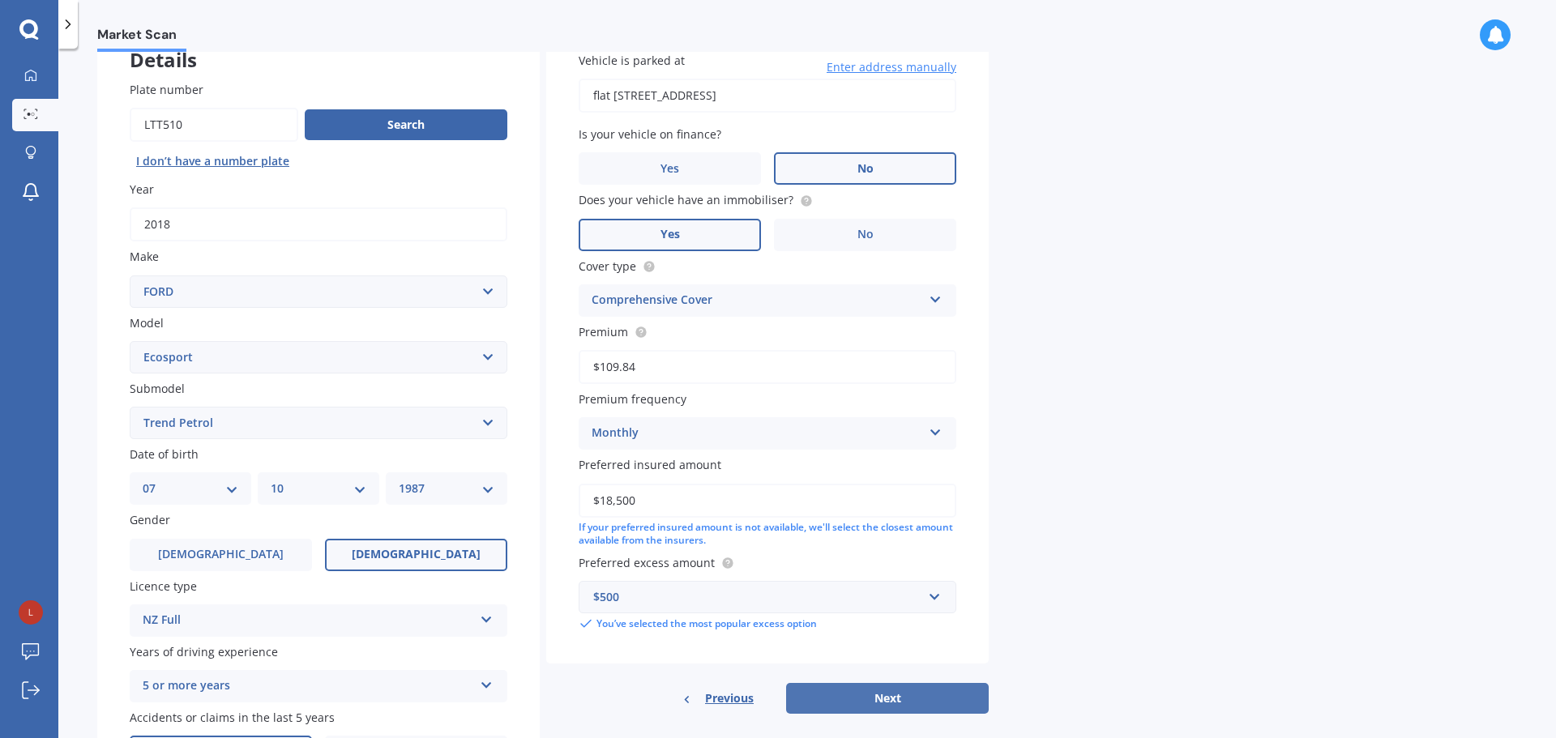
click at [872, 697] on button "Next" at bounding box center [887, 698] width 203 height 31
select select "07"
select select "10"
select select "1987"
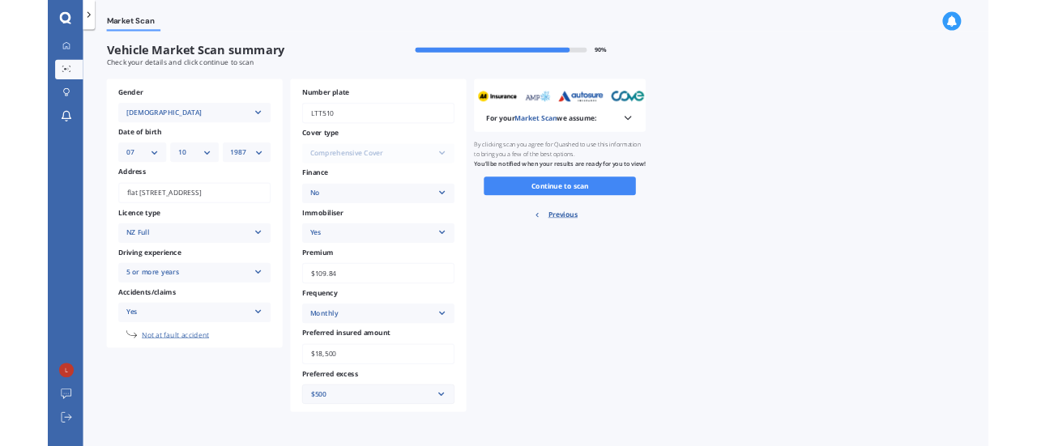
scroll to position [0, 0]
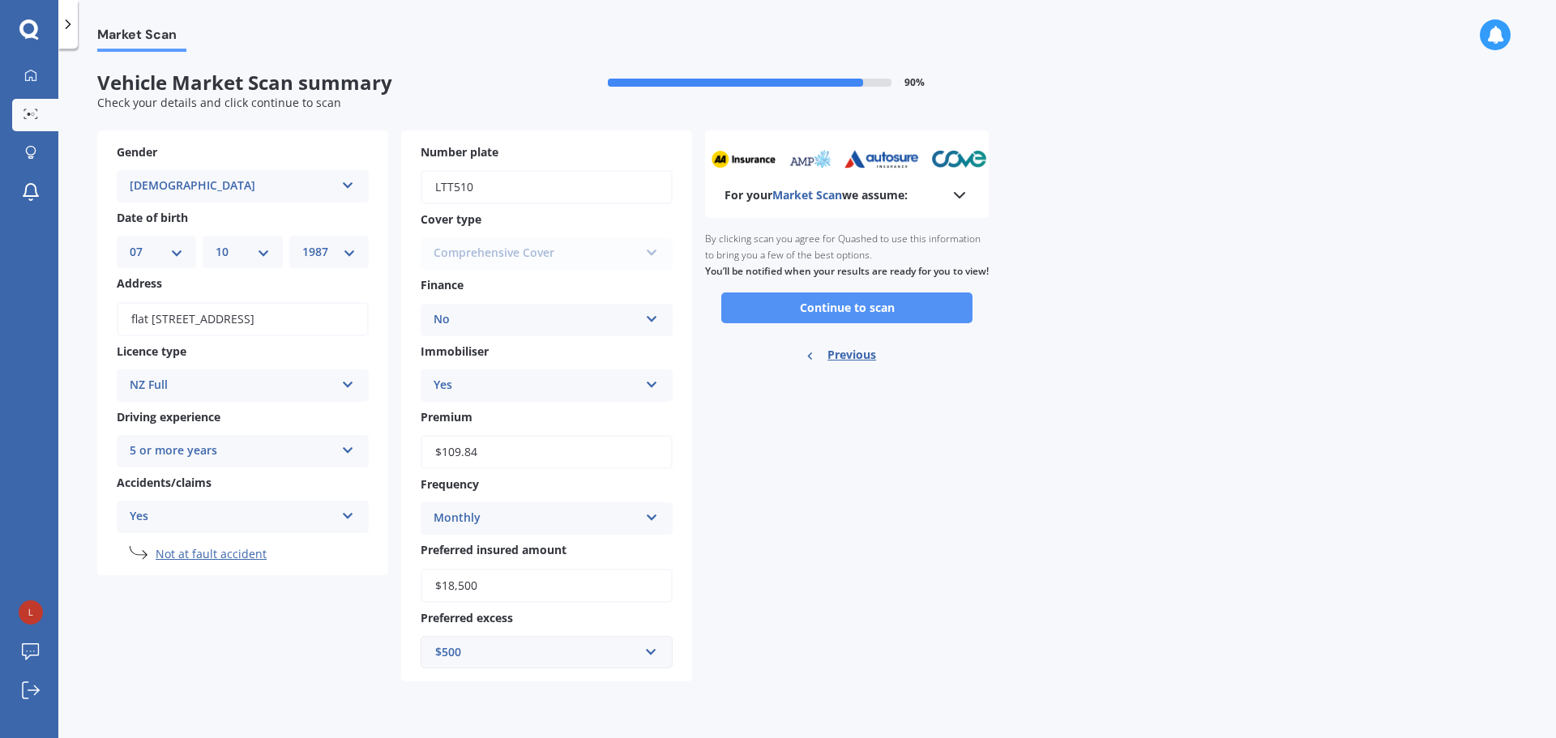
click at [877, 323] on button "Continue to scan" at bounding box center [846, 307] width 251 height 31
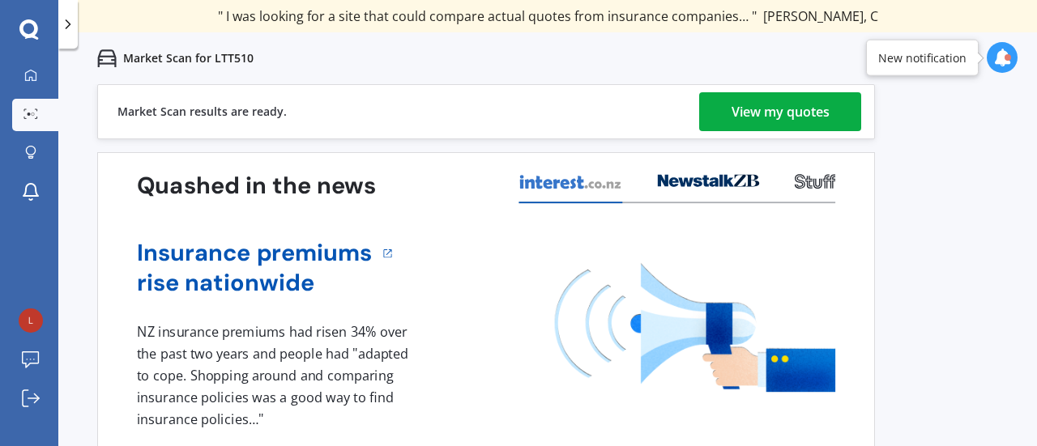
click at [773, 106] on div "View my quotes" at bounding box center [781, 111] width 98 height 39
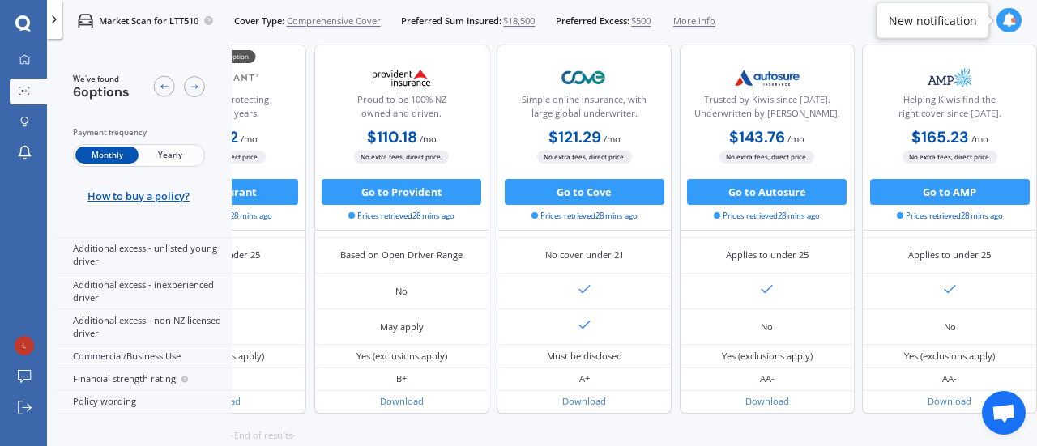
scroll to position [887, 363]
